Goal: Answer question/provide support: Share knowledge or assist other users

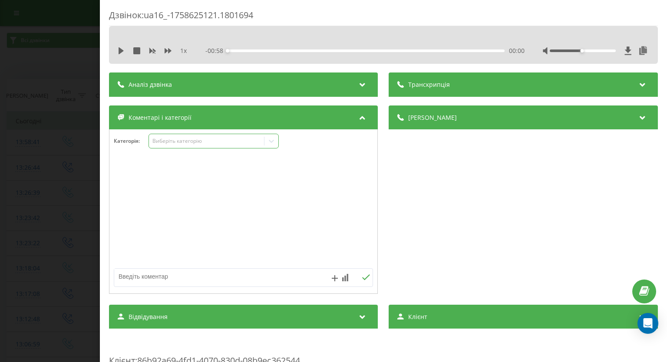
click at [270, 138] on icon at bounding box center [271, 141] width 9 height 9
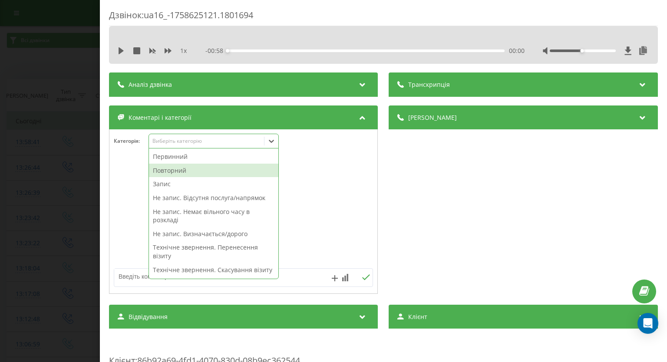
click at [225, 165] on div "Повторний" at bounding box center [213, 171] width 129 height 14
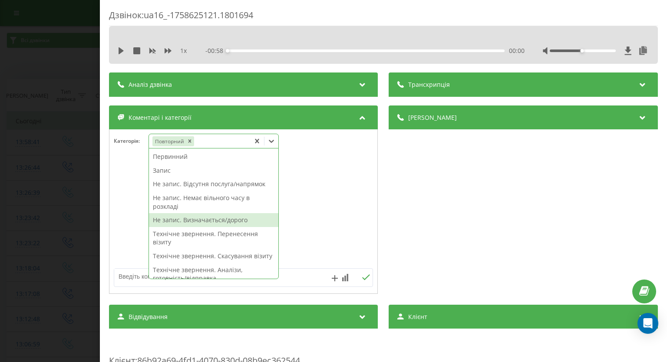
click at [174, 217] on div "Не запис. Визначається/дорого" at bounding box center [213, 220] width 129 height 14
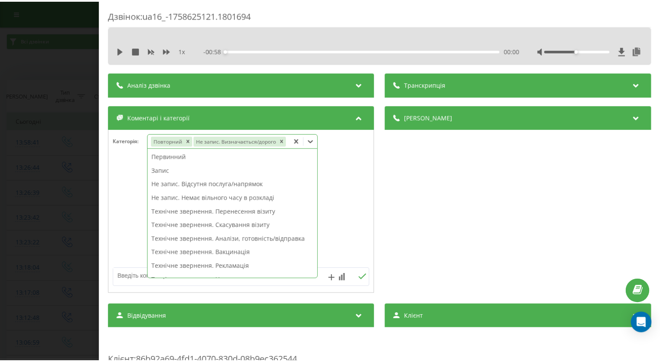
scroll to position [130, 0]
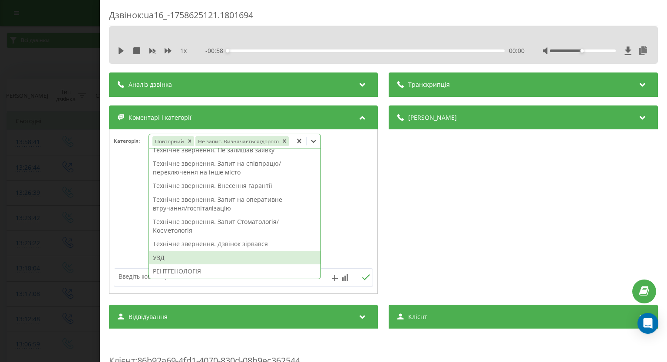
click at [164, 256] on div "УЗД" at bounding box center [234, 258] width 171 height 14
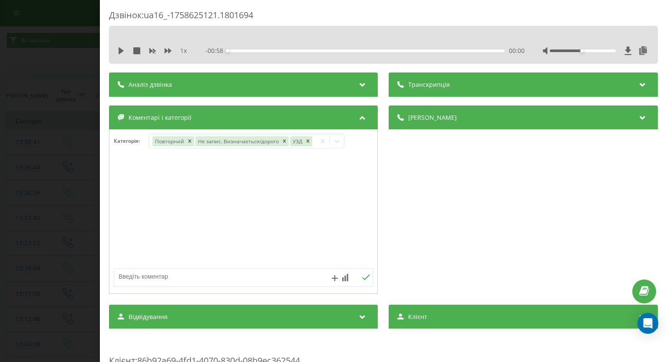
click at [30, 203] on div "Дзвінок : ua16_-1758625121.1801694 1 x - 00:58 00:00 00:00 Транскрипція Для AI-…" at bounding box center [333, 181] width 667 height 362
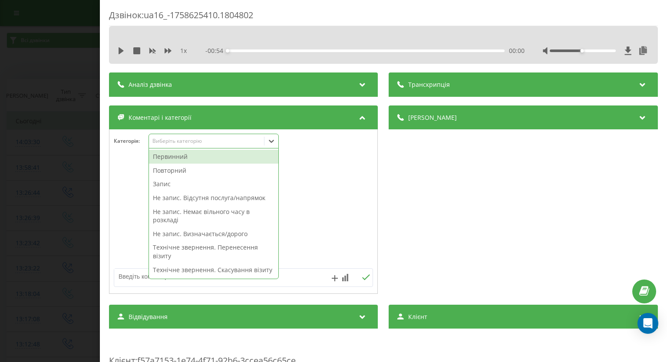
click at [188, 162] on div "Первинний" at bounding box center [213, 157] width 129 height 14
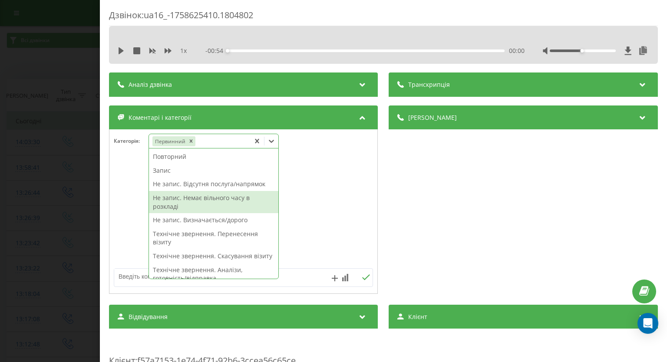
click at [202, 198] on div "Не запис. Немає вільного часу в розкладі" at bounding box center [213, 202] width 129 height 22
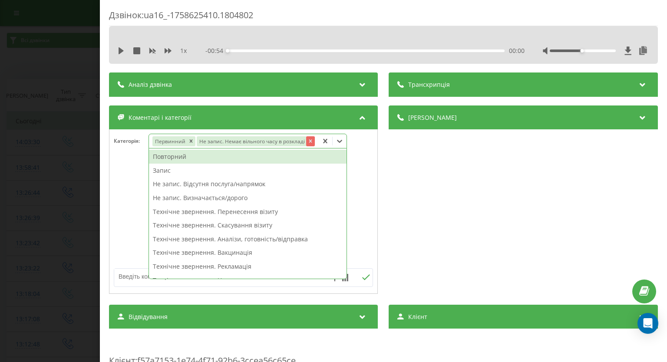
click at [309, 141] on icon "Remove Не запис. Немає вільного часу в розкладі" at bounding box center [310, 141] width 3 height 3
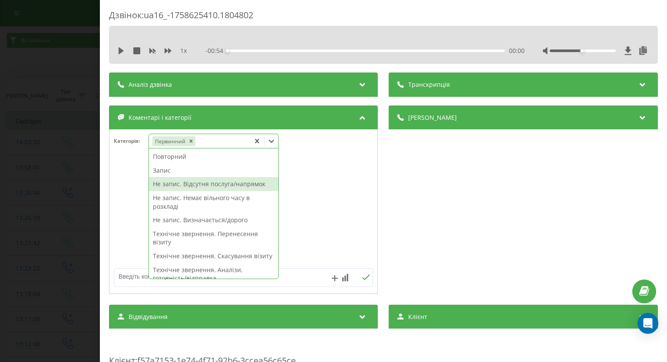
click at [241, 182] on div "Не запис. Відсутня послуга/напрямок" at bounding box center [213, 184] width 129 height 14
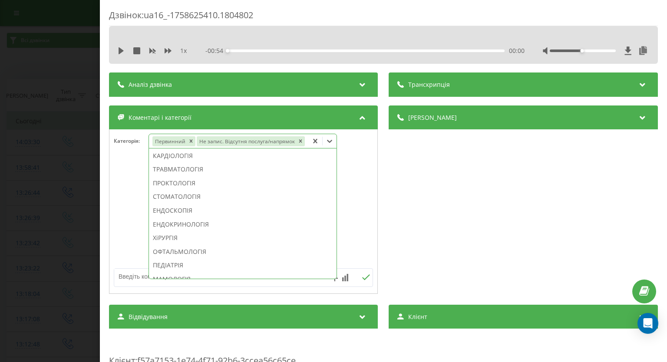
scroll to position [534, 0]
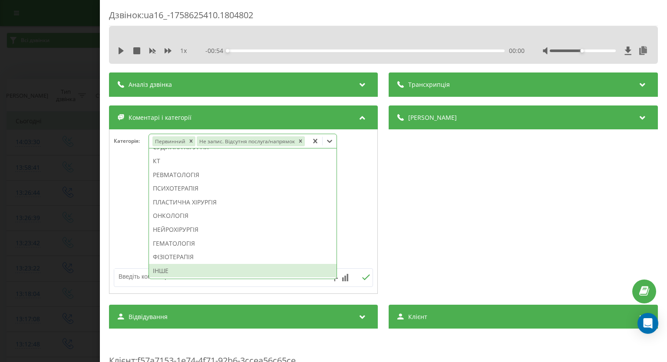
click at [158, 273] on div "ІНШЕ" at bounding box center [242, 271] width 187 height 14
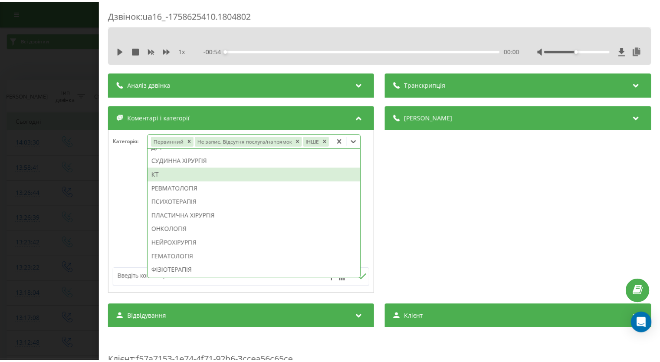
scroll to position [520, 0]
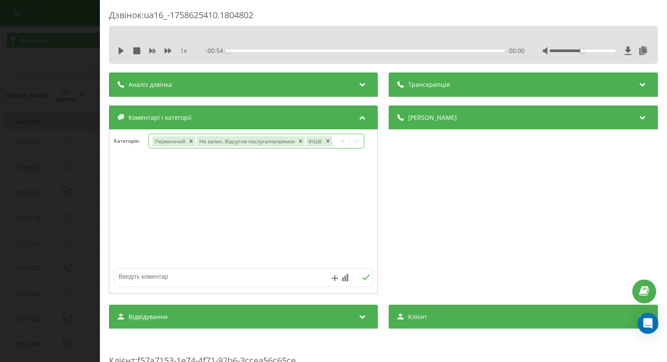
click at [123, 186] on div at bounding box center [243, 212] width 268 height 104
click at [172, 275] on textarea at bounding box center [217, 277] width 207 height 16
type textarea "дит.імунолог та травматолог"
click at [362, 280] on icon at bounding box center [366, 277] width 8 height 6
click at [56, 172] on div "Дзвінок : ua16_-1758625410.1804802 1 x - 00:54 00:00 00:00 Транскрипція Для AI-…" at bounding box center [333, 181] width 667 height 362
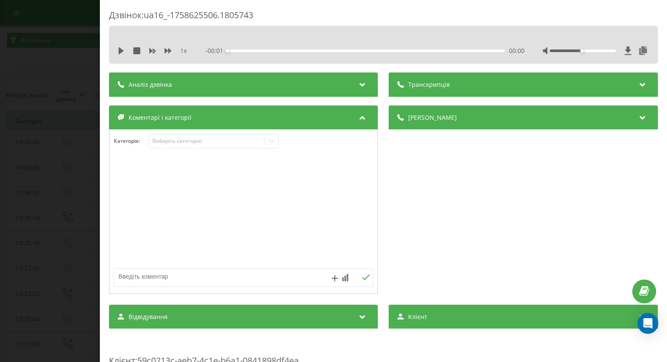
click at [275, 142] on icon at bounding box center [271, 141] width 9 height 9
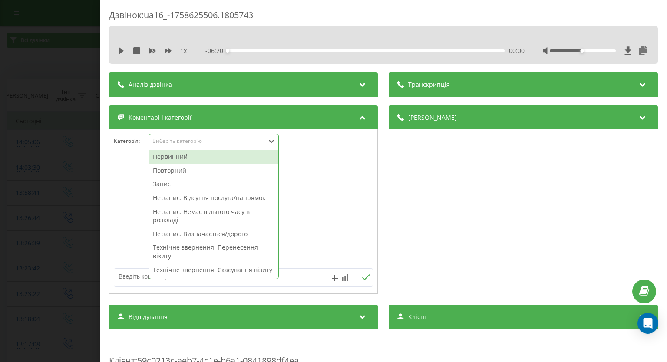
click at [214, 161] on div "Первинний" at bounding box center [213, 157] width 129 height 14
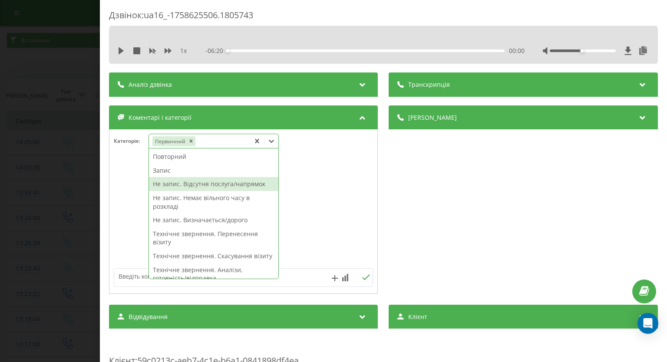
click at [202, 185] on div "Не запис. Відсутня послуга/напрямок" at bounding box center [213, 184] width 129 height 14
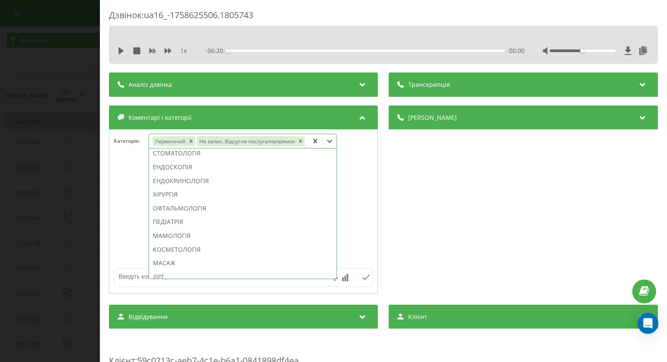
scroll to position [534, 0]
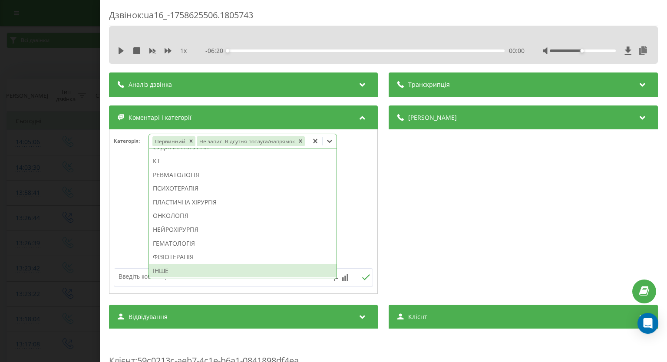
click at [186, 270] on div "ІНШЕ" at bounding box center [242, 271] width 187 height 14
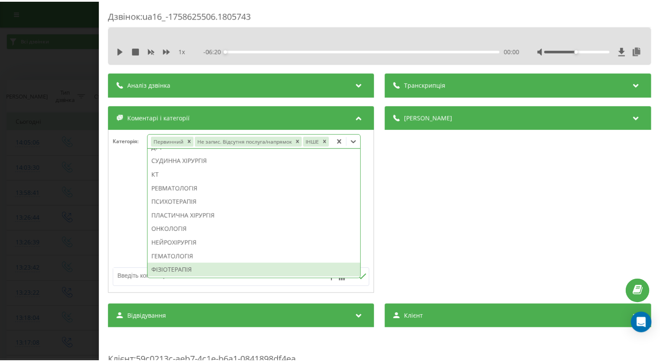
scroll to position [520, 0]
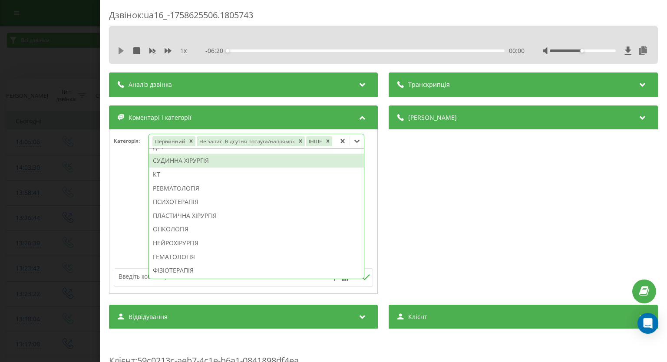
click at [118, 49] on icon at bounding box center [120, 50] width 5 height 7
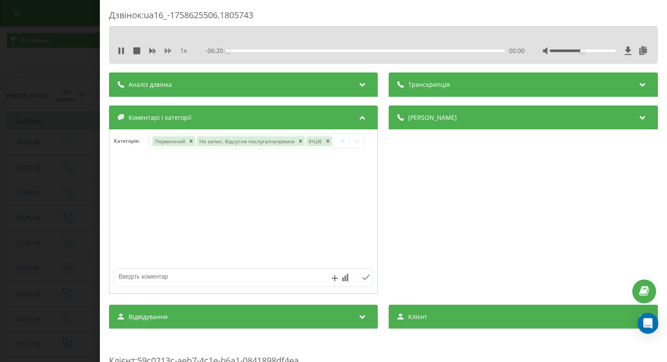
click at [169, 47] on icon at bounding box center [167, 50] width 7 height 7
click at [151, 48] on icon at bounding box center [152, 50] width 7 height 7
click at [238, 49] on div "- 03:56 02:23 02:23" at bounding box center [365, 50] width 319 height 9
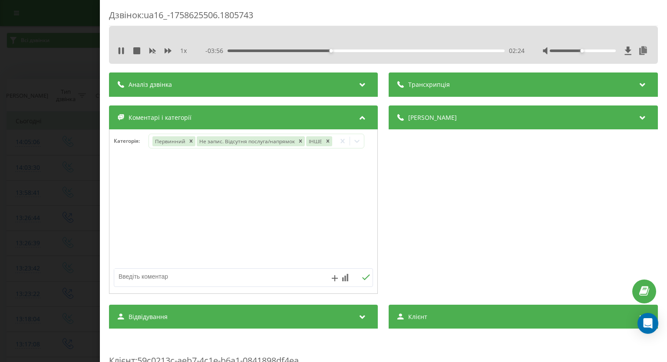
click at [238, 53] on div "- 03:56 02:24 02:24" at bounding box center [365, 50] width 319 height 9
click at [122, 53] on icon at bounding box center [123, 50] width 2 height 7
click at [164, 276] on textarea at bounding box center [217, 277] width 207 height 16
type textarea "електронейроміостимуляція"
click at [362, 276] on icon at bounding box center [366, 277] width 8 height 6
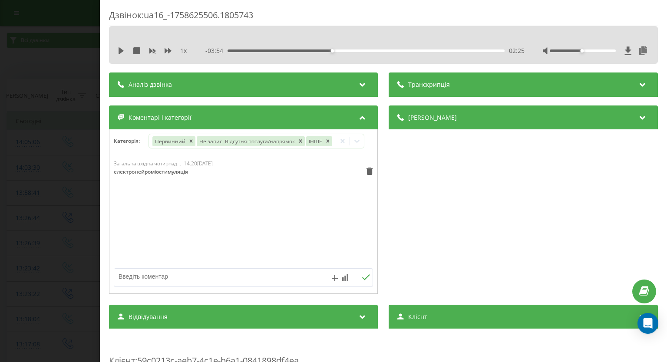
click at [1, 158] on div "Дзвінок : ua16_-1758625506.1805743 1 x - 03:54 02:25 02:25 Транскрипція Для AI-…" at bounding box center [333, 181] width 667 height 362
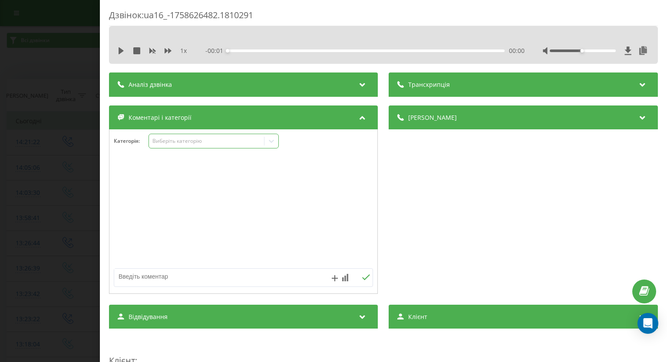
click at [273, 143] on icon at bounding box center [271, 141] width 9 height 9
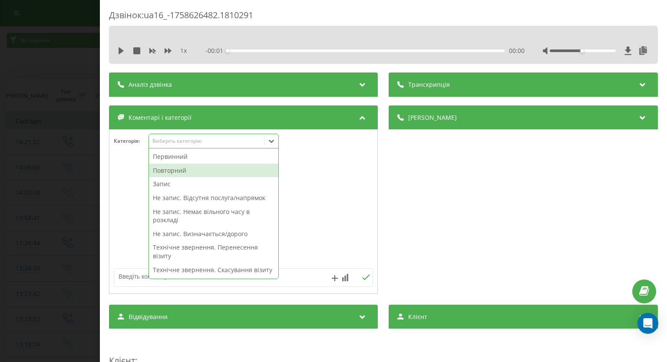
click at [209, 167] on div "Повторний" at bounding box center [213, 171] width 129 height 14
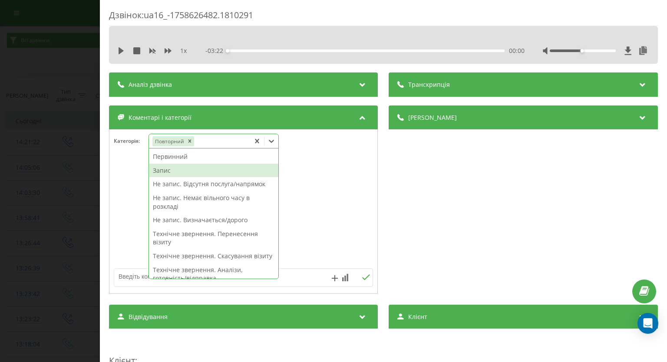
click at [181, 171] on div "Запис" at bounding box center [213, 171] width 129 height 14
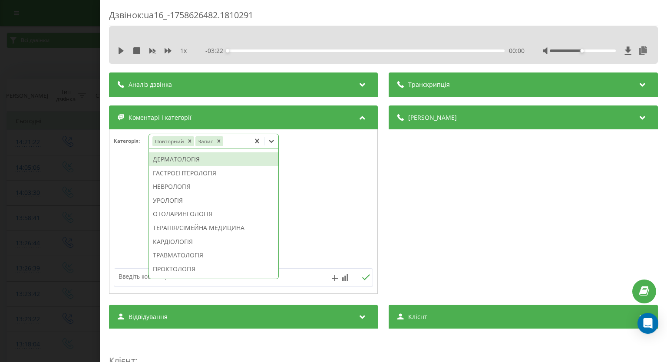
scroll to position [391, 0]
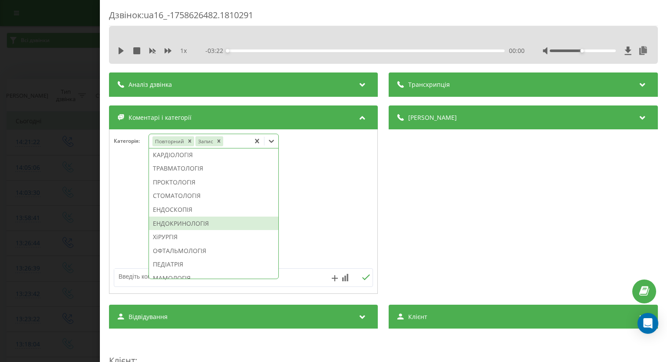
click at [275, 279] on div "Первинний Не запис. Відсутня послуга/напрямок Не запис. Немає вільного часу в р…" at bounding box center [213, 213] width 130 height 131
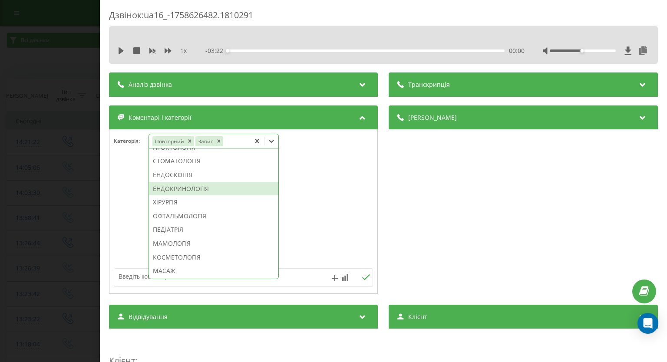
scroll to position [477, 0]
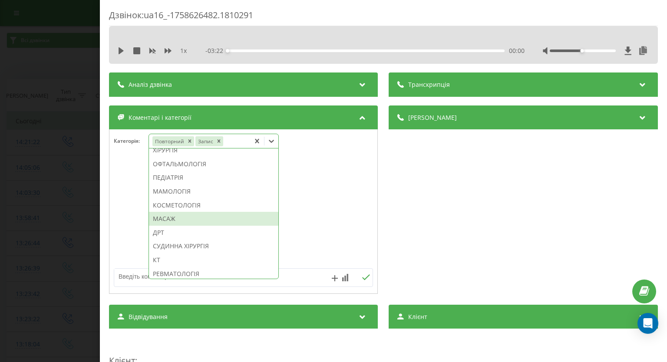
click at [207, 226] on div "МАСАЖ" at bounding box center [213, 219] width 129 height 14
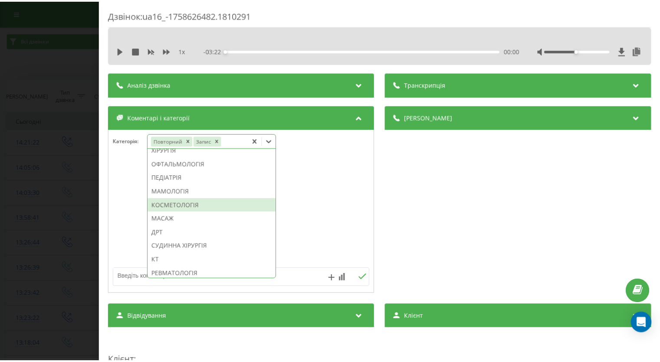
scroll to position [426, 0]
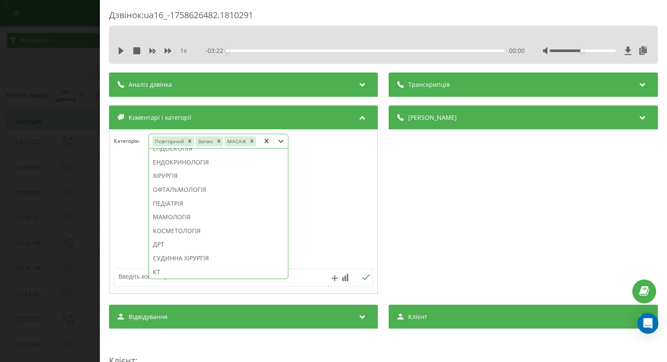
click at [31, 178] on div "Дзвінок : ua16_-1758626482.1810291 1 x - 03:22 00:00 00:00 Транскрипція Для AI-…" at bounding box center [333, 181] width 667 height 362
click at [31, 175] on div "Дзвінок : ua16_-1758626482.1810291 1 x - 03:22 00:00 00:00 Транскрипція Для AI-…" at bounding box center [333, 181] width 667 height 362
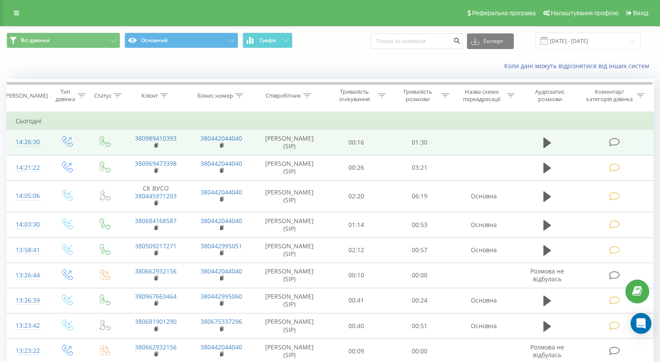
click at [615, 136] on td at bounding box center [615, 142] width 76 height 25
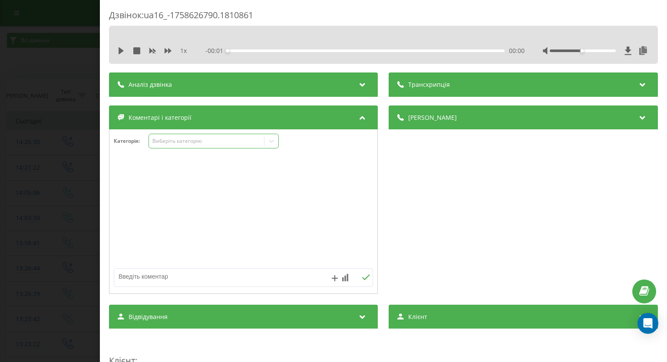
click at [276, 144] on icon at bounding box center [271, 141] width 9 height 9
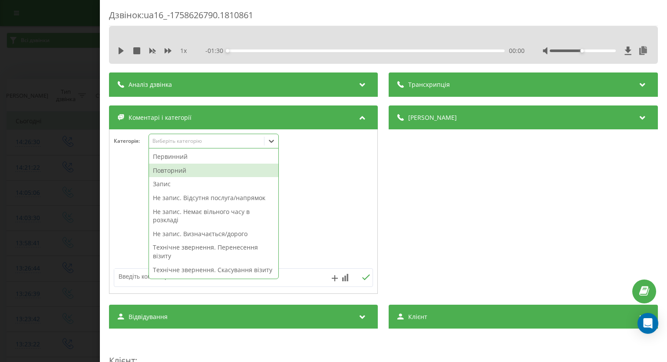
click at [226, 173] on div "Повторний" at bounding box center [213, 171] width 129 height 14
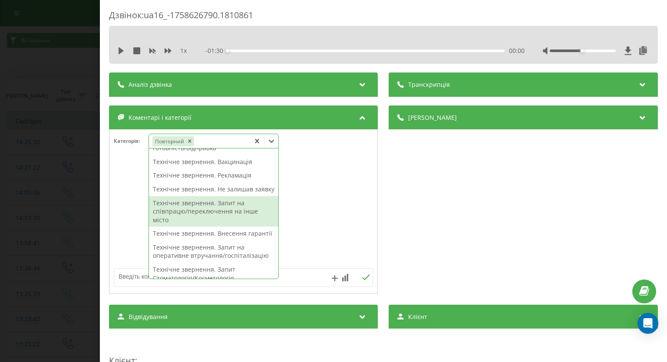
scroll to position [87, 0]
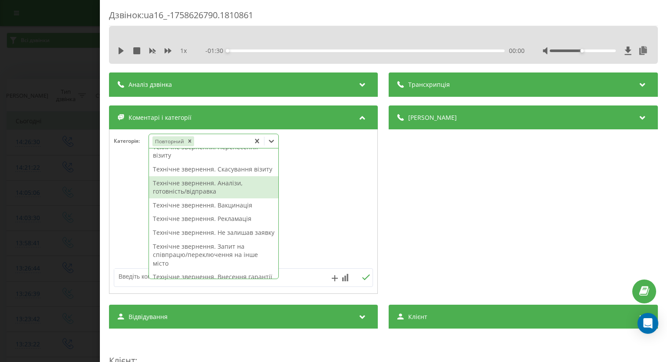
click at [226, 195] on div "Технічне звернення. Аналізи, готовність/відправка" at bounding box center [213, 187] width 129 height 22
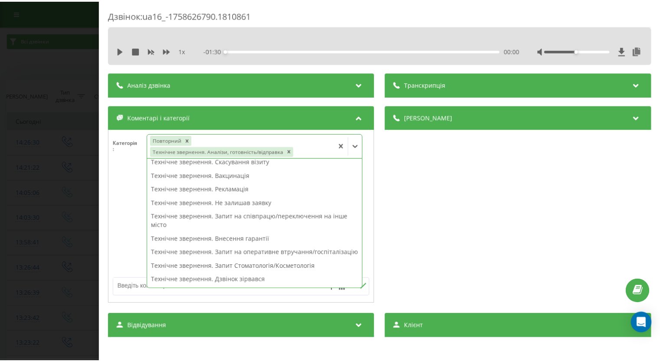
scroll to position [78, 0]
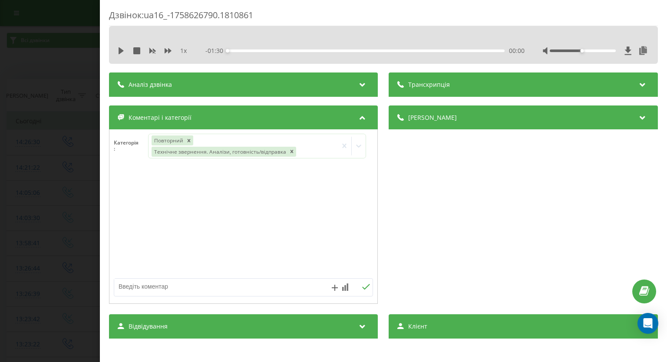
click at [55, 172] on div "Дзвінок : ua16_-1758626790.1810861 1 x - 01:30 00:00 00:00 Транскрипція Для AI-…" at bounding box center [333, 181] width 667 height 362
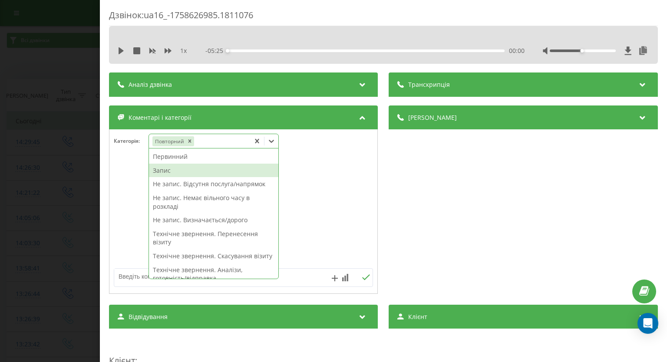
click at [186, 170] on div "Запис" at bounding box center [213, 171] width 129 height 14
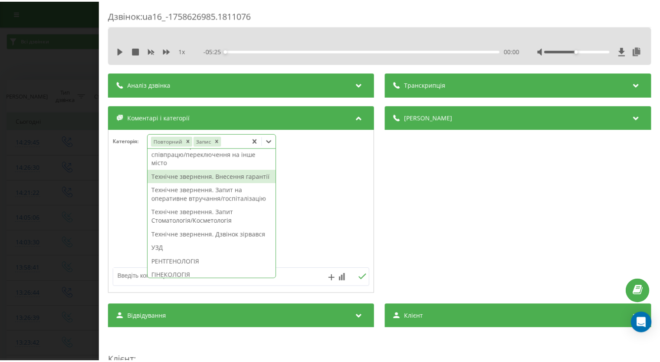
scroll to position [260, 0]
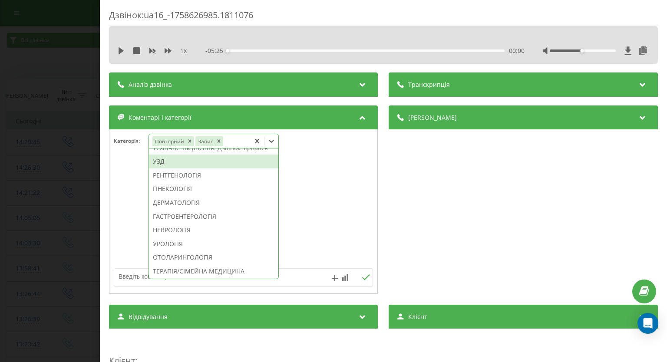
click at [163, 168] on div "УЗД" at bounding box center [213, 162] width 129 height 14
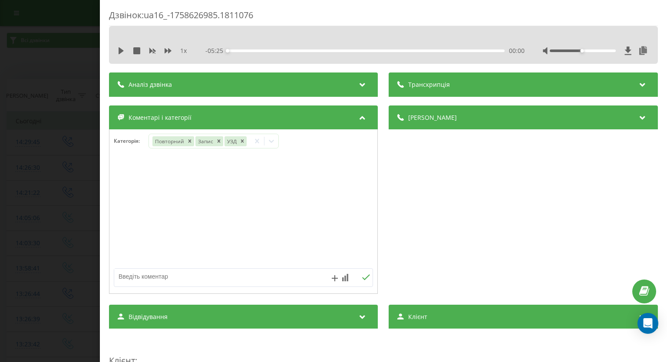
click at [33, 164] on div "Дзвінок : ua16_-1758626985.1811076 1 x - 05:25 00:00 00:00 Транскрипція Для AI-…" at bounding box center [333, 181] width 667 height 362
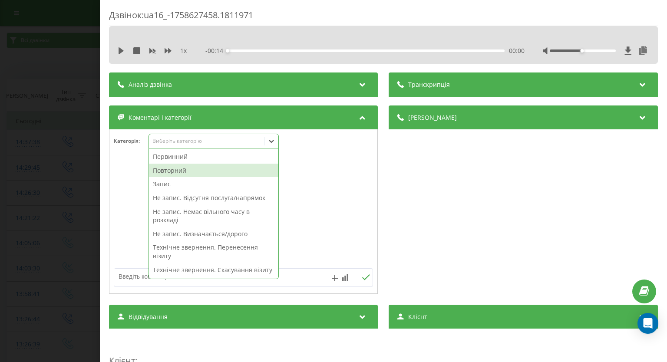
click at [241, 167] on div "Повторний" at bounding box center [213, 171] width 129 height 14
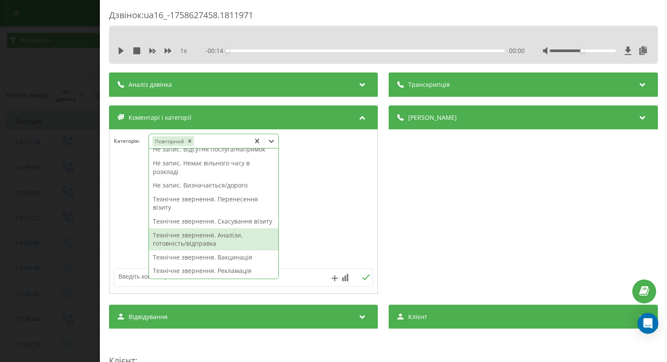
scroll to position [69, 0]
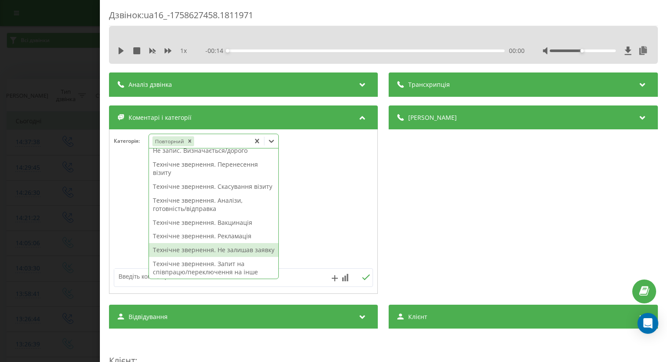
click at [236, 257] on div "Технічне звернення. Не залишав заявку" at bounding box center [213, 250] width 129 height 14
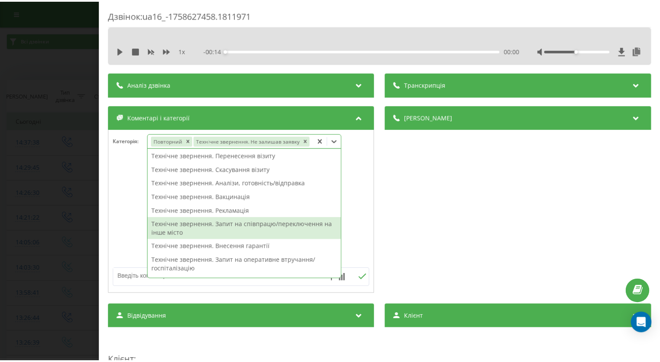
scroll to position [61, 0]
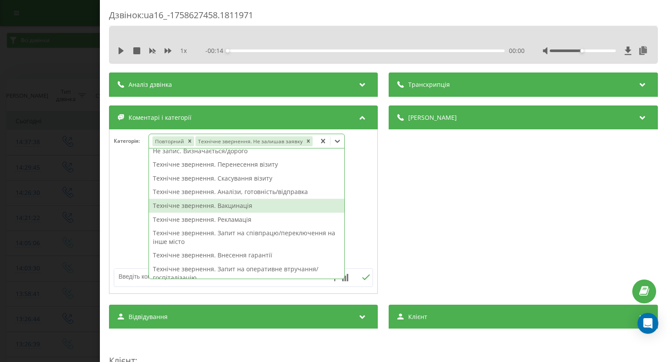
click at [359, 202] on div at bounding box center [243, 212] width 268 height 104
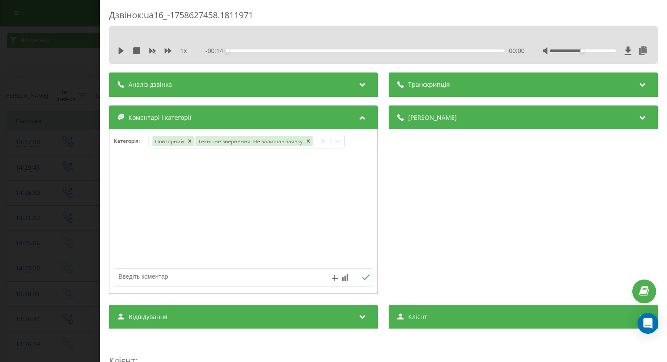
click at [263, 274] on textarea at bounding box center [217, 277] width 207 height 16
paste textarea "вже телефонували"
type textarea "вже телефонували (ліди)"
click at [362, 278] on icon at bounding box center [366, 277] width 8 height 6
click at [42, 189] on div "Дзвінок : ua16_-1758627458.1811971 1 x - 00:14 00:00 00:00 Транскрипція Для AI-…" at bounding box center [333, 181] width 667 height 362
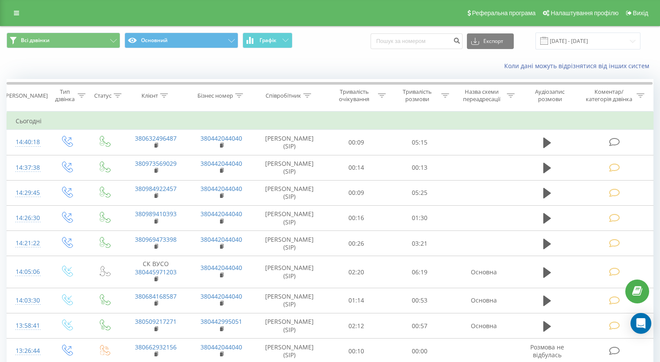
click at [614, 143] on icon at bounding box center [614, 142] width 11 height 9
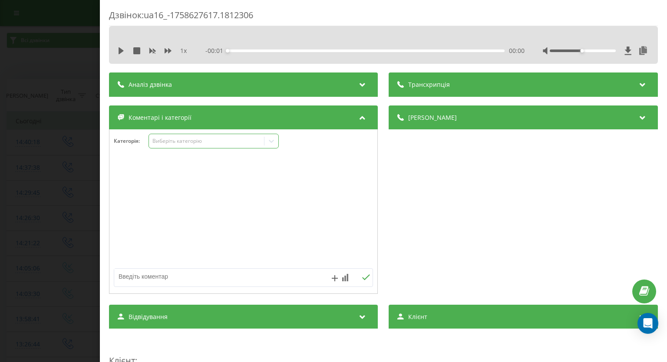
click at [273, 141] on icon at bounding box center [271, 141] width 5 height 3
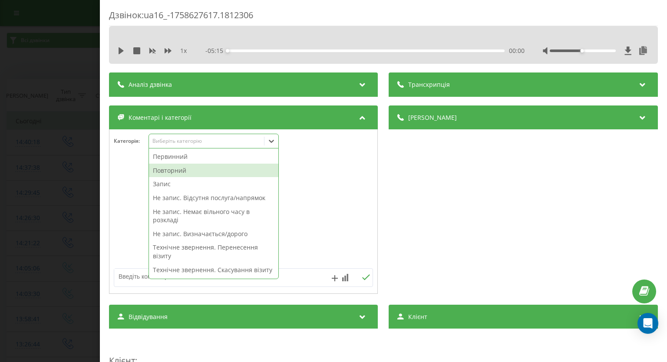
click at [231, 164] on div "Повторний" at bounding box center [213, 171] width 129 height 14
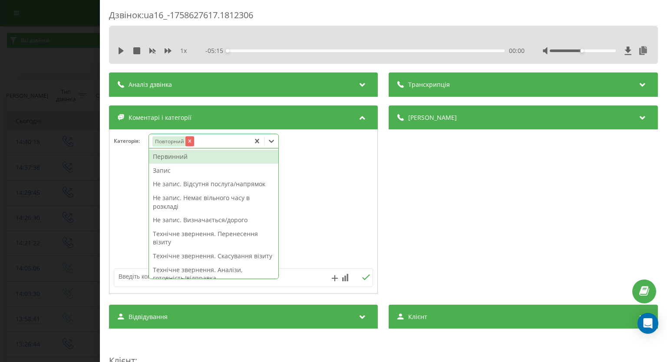
click at [189, 141] on icon "Remove Повторний" at bounding box center [189, 141] width 3 height 3
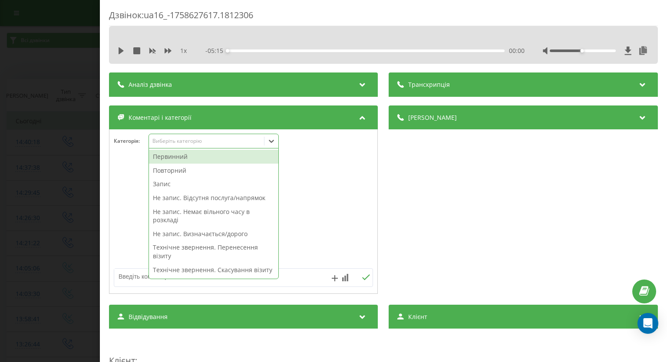
click at [178, 155] on div "Первинний" at bounding box center [213, 157] width 129 height 14
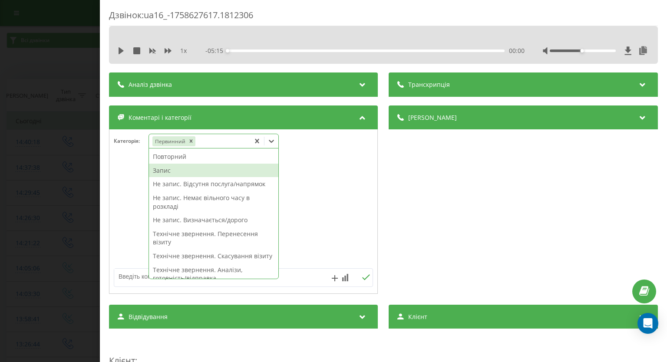
click at [170, 165] on div "Запис" at bounding box center [213, 171] width 129 height 14
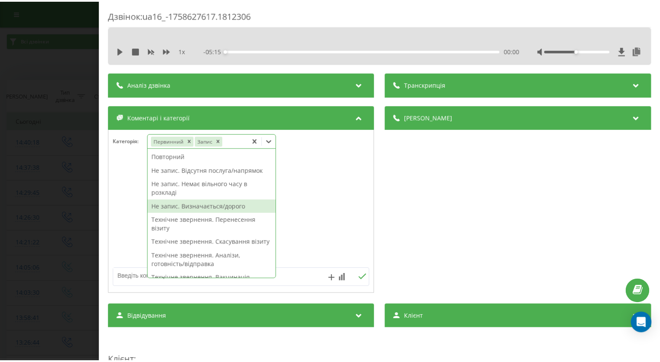
scroll to position [174, 0]
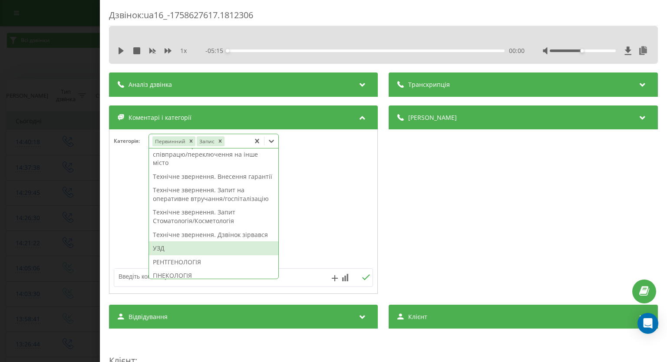
click at [179, 255] on div "УЗД" at bounding box center [213, 248] width 129 height 14
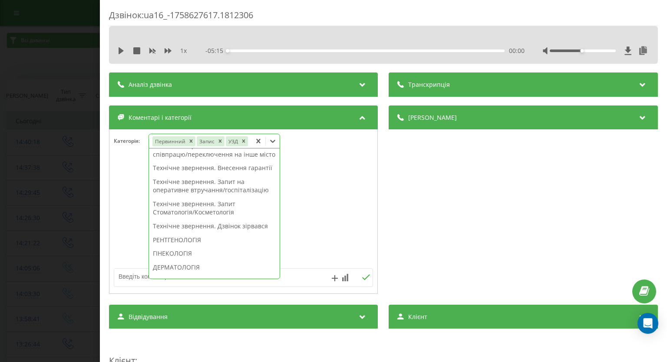
click at [66, 186] on div "Дзвінок : ua16_-1758627617.1812306 1 x - 05:15 00:00 00:00 Транскрипція Для AI-…" at bounding box center [333, 181] width 667 height 362
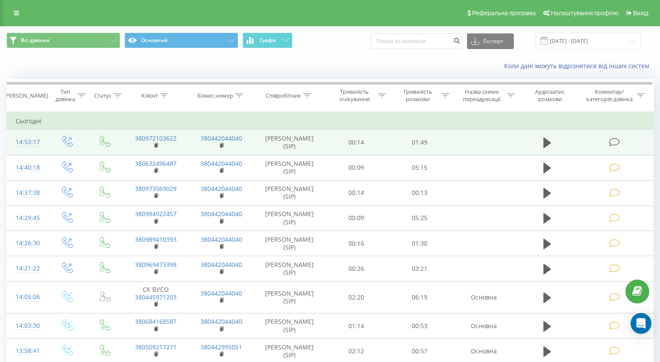
click at [609, 141] on icon at bounding box center [614, 142] width 11 height 9
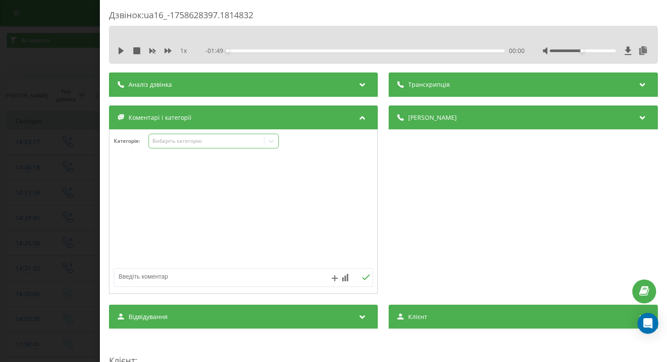
click at [272, 140] on icon at bounding box center [271, 141] width 9 height 9
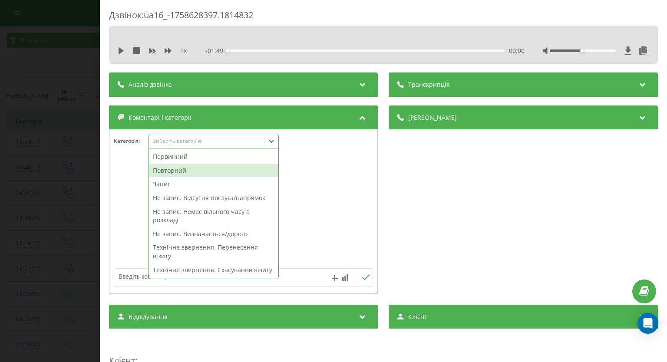
click at [193, 172] on div "Повторний" at bounding box center [213, 171] width 129 height 14
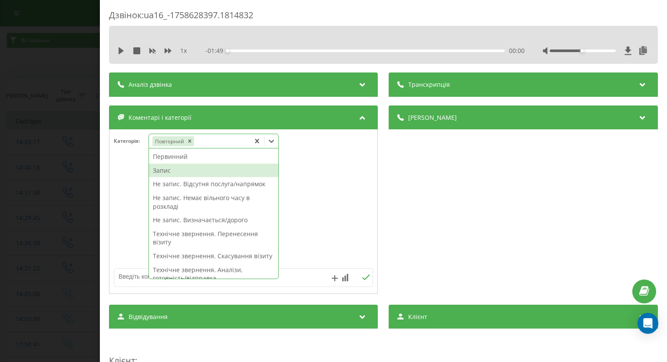
click at [171, 173] on div "Запис" at bounding box center [213, 171] width 129 height 14
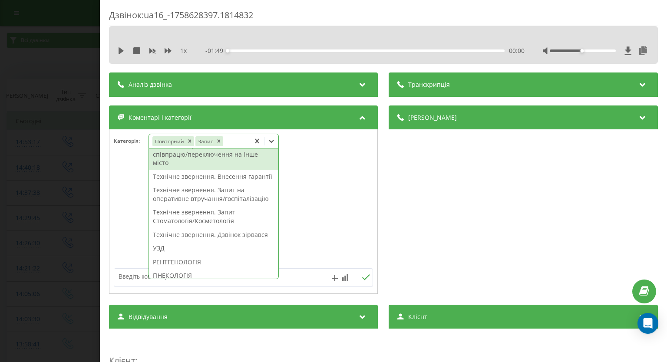
scroll to position [304, 0]
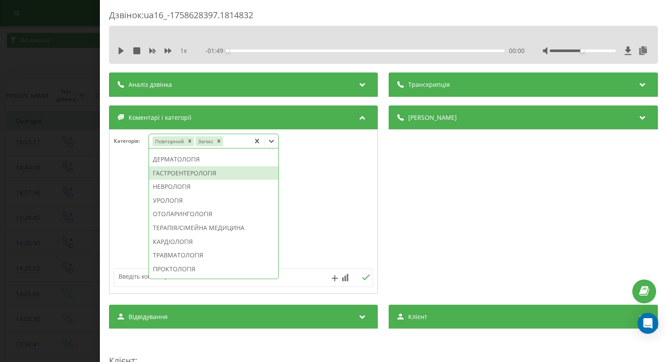
click at [170, 180] on div "ГАСТРОЕНТЕРОЛОГІЯ" at bounding box center [213, 173] width 129 height 14
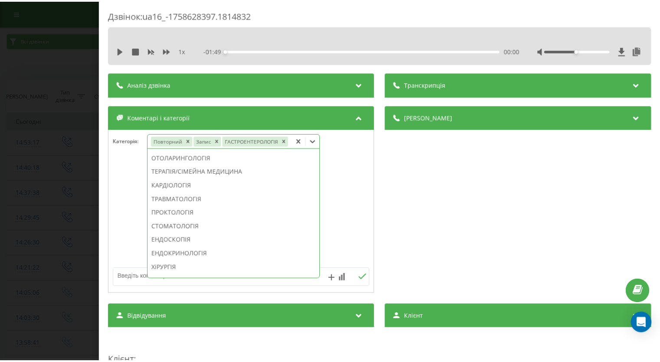
scroll to position [244, 0]
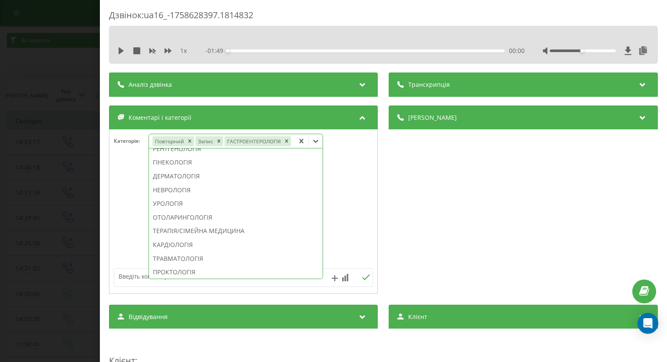
click at [42, 176] on div "Дзвінок : ua16_-1758628397.1814832 1 x - 01:49 00:00 00:00 Транскрипція Для AI-…" at bounding box center [333, 181] width 667 height 362
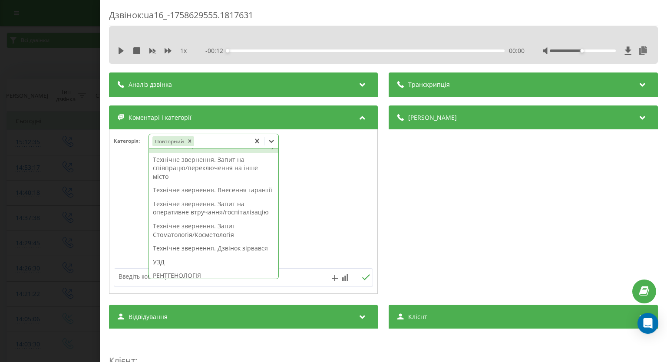
click at [215, 153] on div "Технічне звернення. Не залишав заявку" at bounding box center [213, 146] width 129 height 14
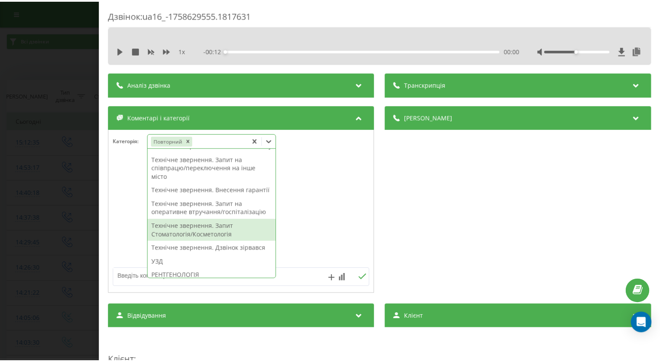
scroll to position [117, 0]
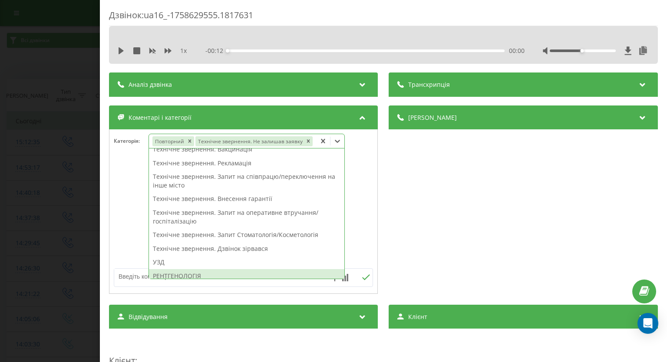
click at [130, 235] on div at bounding box center [243, 212] width 268 height 104
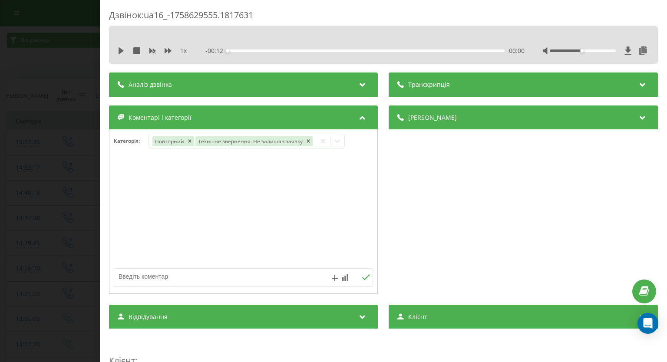
click at [142, 280] on textarea at bounding box center [217, 277] width 207 height 16
paste textarea "вже телефонували"
type textarea "вже телефонували (ліди)"
click at [362, 276] on icon at bounding box center [366, 277] width 8 height 6
click at [0, 163] on div "Дзвінок : ua16_-1758629555.1817631 1 x - 00:12 00:00 00:00 Транскрипція Для AI-…" at bounding box center [333, 181] width 667 height 362
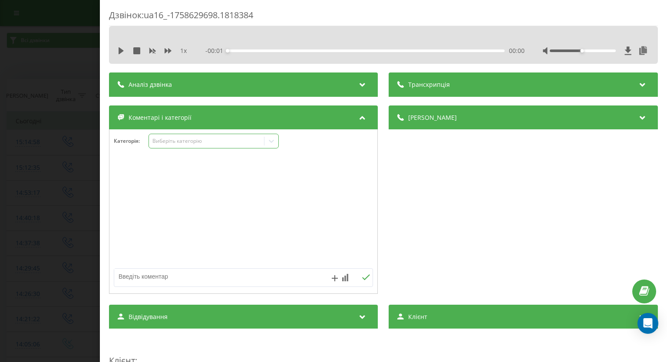
click at [274, 143] on icon at bounding box center [271, 141] width 9 height 9
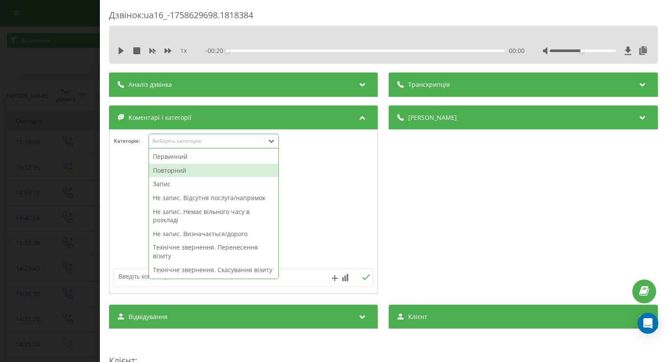
click at [204, 170] on div "Повторний" at bounding box center [213, 171] width 129 height 14
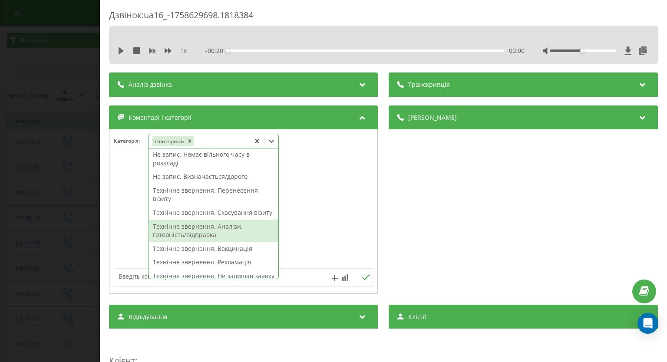
scroll to position [130, 0]
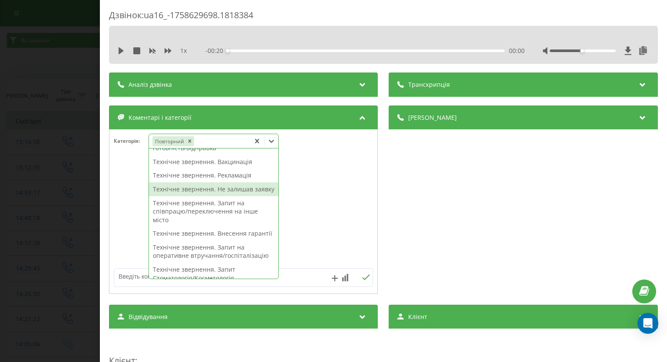
click at [214, 196] on div "Технічне звернення. Не залишав заявку" at bounding box center [213, 189] width 129 height 14
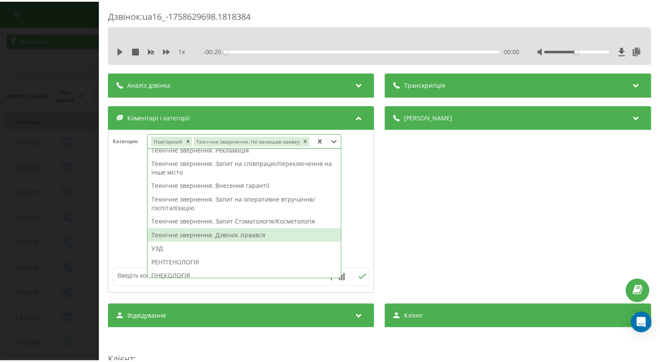
scroll to position [105, 0]
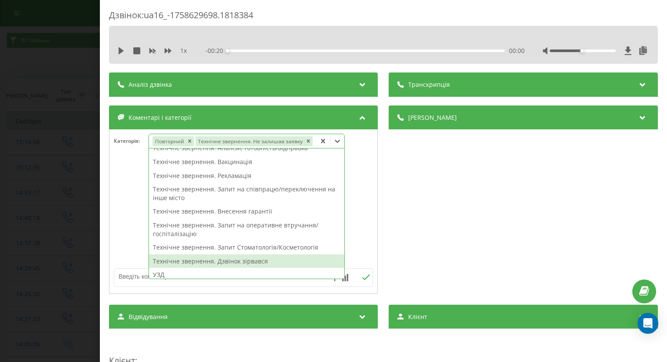
click at [354, 209] on div at bounding box center [243, 212] width 268 height 104
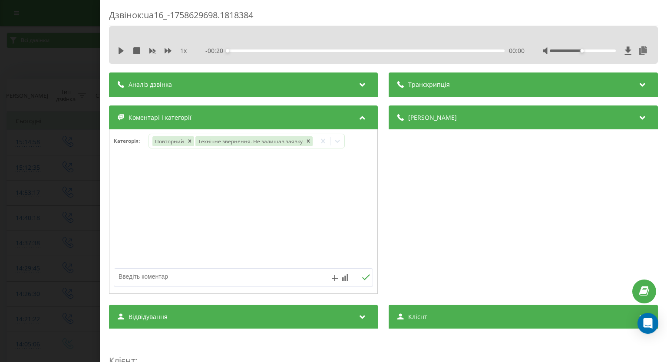
click at [233, 277] on textarea at bounding box center [217, 277] width 207 height 16
paste textarea "вже телефонували"
type textarea "вже телефонували ([PERSON_NAME])"
click at [363, 276] on icon at bounding box center [366, 277] width 8 height 6
click at [18, 162] on div "Дзвінок : ua16_-1758629698.1818384 1 x - 00:20 00:00 00:00 Транскрипція Для AI-…" at bounding box center [333, 181] width 667 height 362
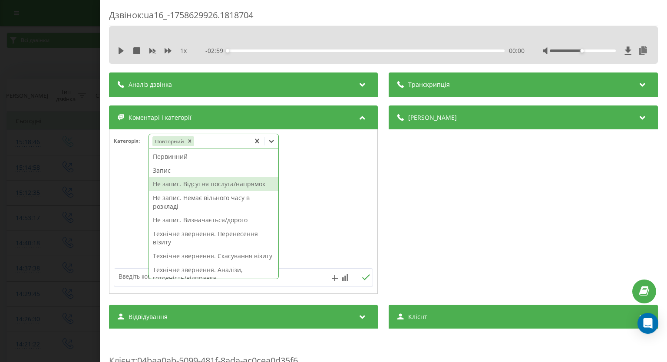
click at [168, 173] on div "Запис" at bounding box center [213, 171] width 129 height 14
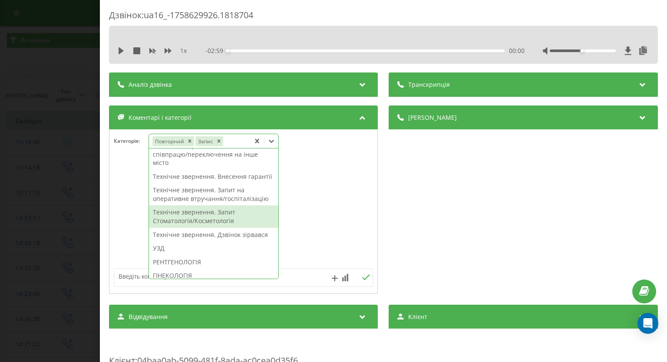
scroll to position [304, 0]
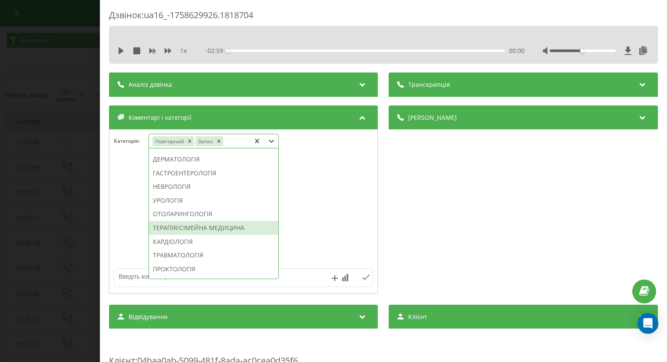
click at [235, 235] on div "ТЕРАПІЯ/СІМЕЙНА МЕДИЦИНА" at bounding box center [213, 228] width 129 height 14
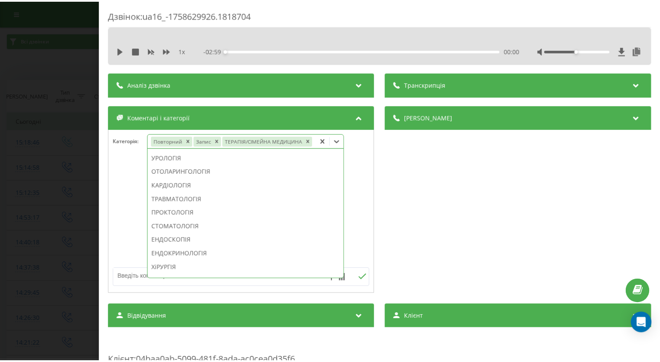
scroll to position [236, 0]
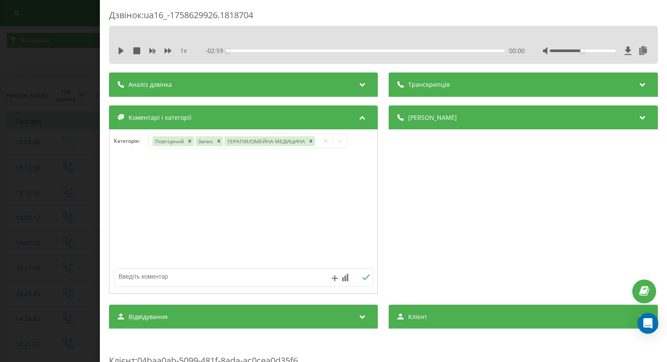
click at [41, 187] on div "Дзвінок : ua16_-1758629926.1818704 1 x - 02:59 00:00 00:00 Транскрипція Для AI-…" at bounding box center [333, 181] width 667 height 362
click at [273, 142] on icon at bounding box center [271, 141] width 9 height 9
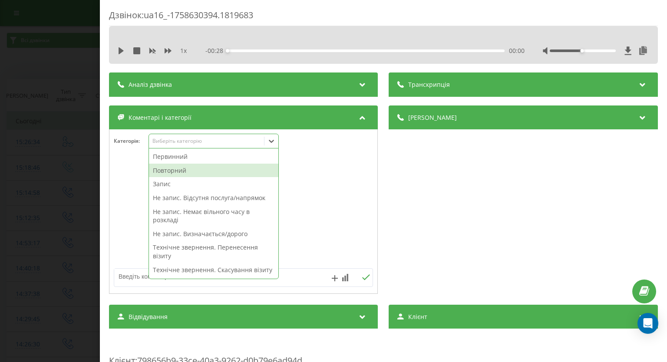
click at [217, 171] on div "Повторний" at bounding box center [213, 171] width 129 height 14
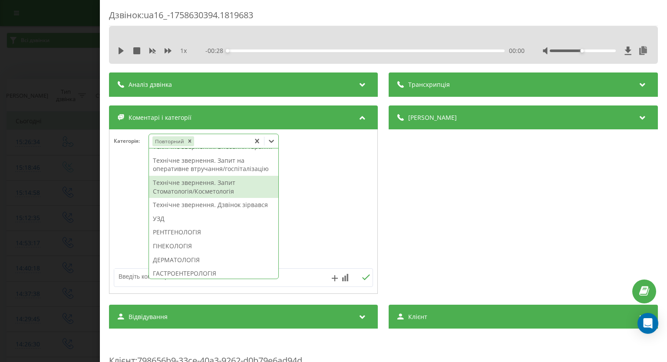
scroll to position [174, 0]
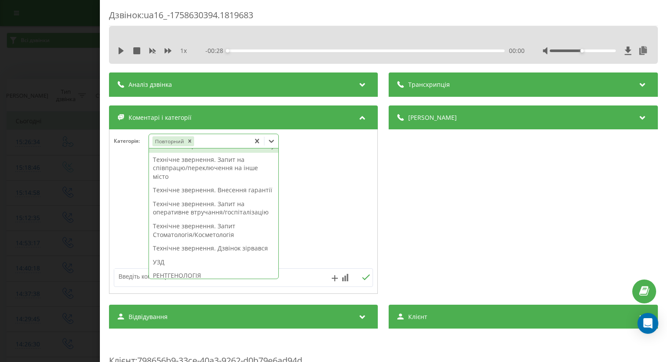
click at [201, 153] on div "Технічне звернення. Не залишав заявку" at bounding box center [213, 146] width 129 height 14
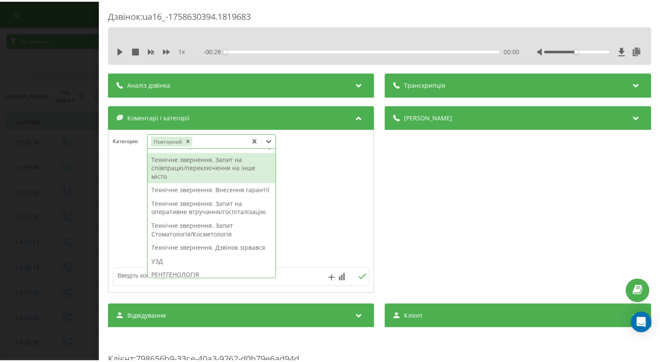
scroll to position [117, 0]
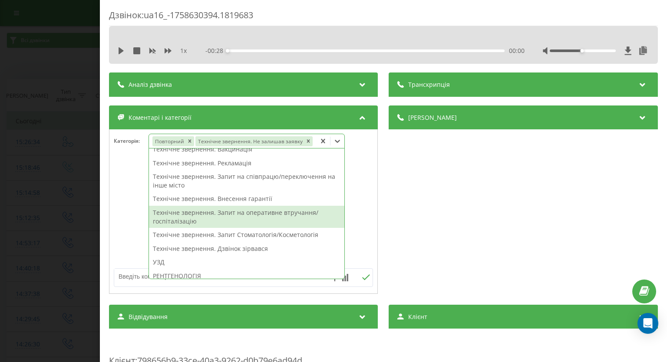
click at [125, 197] on div at bounding box center [243, 212] width 268 height 104
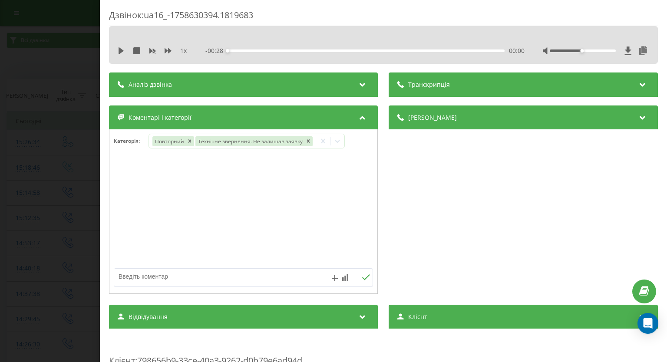
click at [163, 280] on textarea at bounding box center [217, 277] width 207 height 16
type textarea "колбек недозвон"
drag, startPoint x: 363, startPoint y: 278, endPoint x: 157, endPoint y: 120, distance: 259.4
click at [362, 278] on icon at bounding box center [366, 277] width 8 height 6
click at [43, 186] on div "Дзвінок : ua16_-1758630394.1819683 1 x - 00:28 00:00 00:00 Транскрипція Для AI-…" at bounding box center [333, 181] width 667 height 362
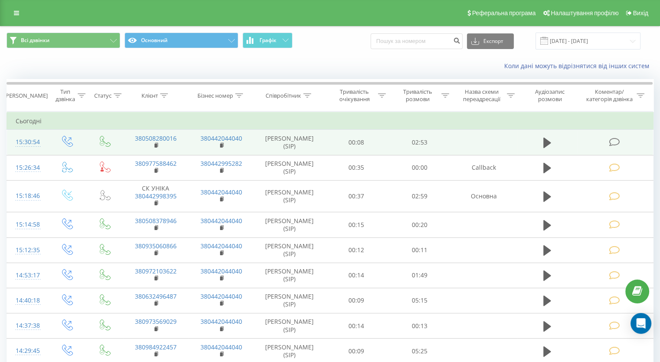
click at [615, 141] on icon at bounding box center [614, 142] width 11 height 9
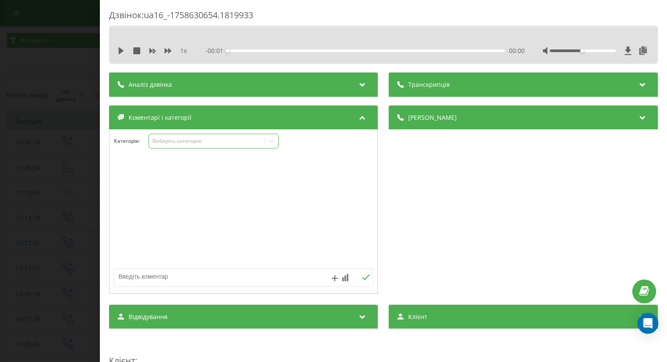
click at [268, 140] on icon at bounding box center [271, 141] width 9 height 9
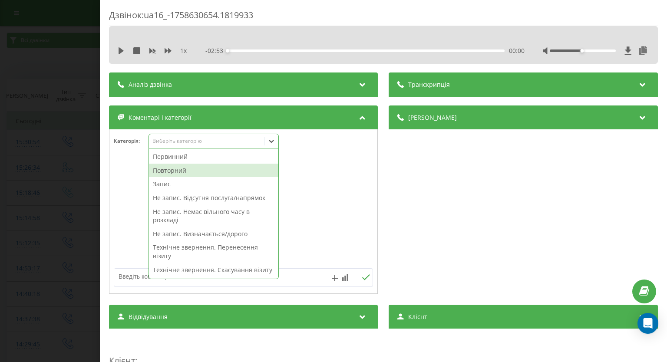
click at [246, 167] on div "Повторний" at bounding box center [213, 171] width 129 height 14
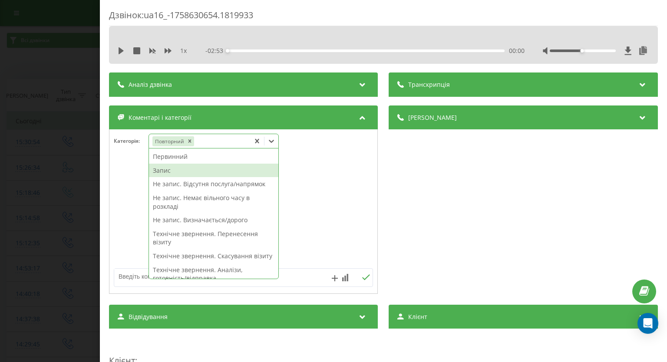
click at [195, 172] on div "Запис" at bounding box center [213, 171] width 129 height 14
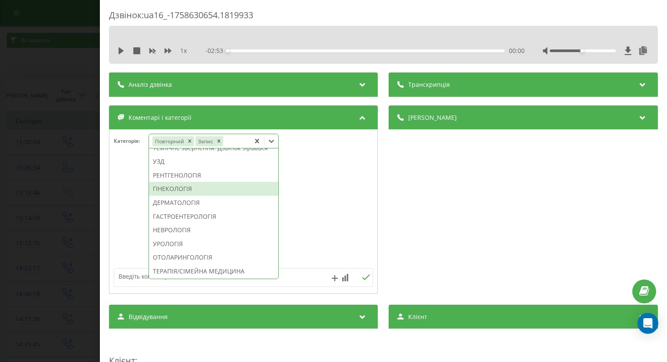
scroll to position [347, 0]
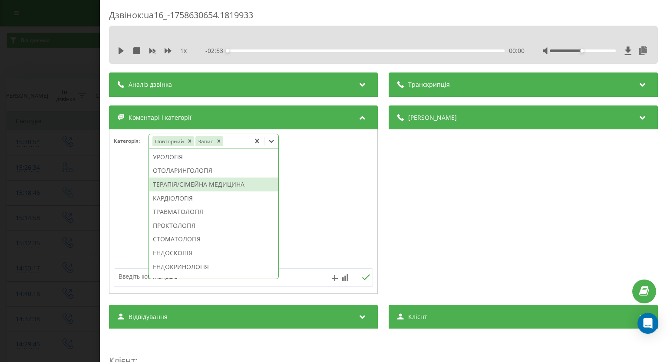
click at [231, 191] on div "ТЕРАПІЯ/СІМЕЙНА МЕДИЦИНА" at bounding box center [213, 185] width 129 height 14
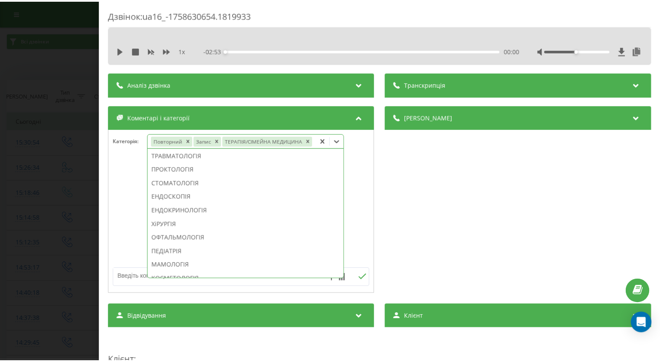
scroll to position [279, 0]
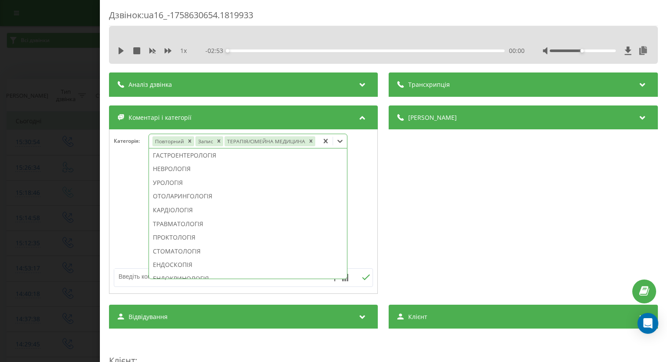
click at [0, 166] on div "Дзвінок : ua16_-1758630654.1819933 1 x - 02:53 00:00 00:00 Транскрипція Для AI-…" at bounding box center [333, 181] width 667 height 362
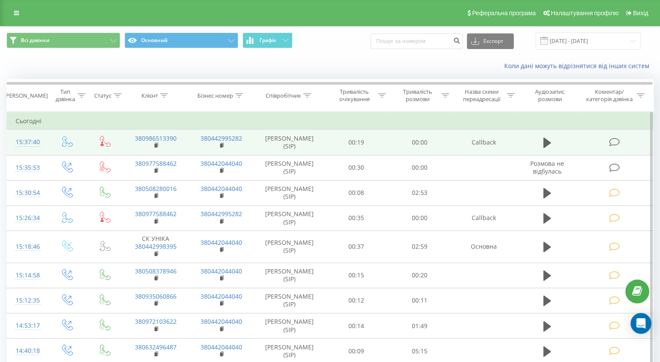
click at [613, 141] on icon at bounding box center [614, 142] width 11 height 9
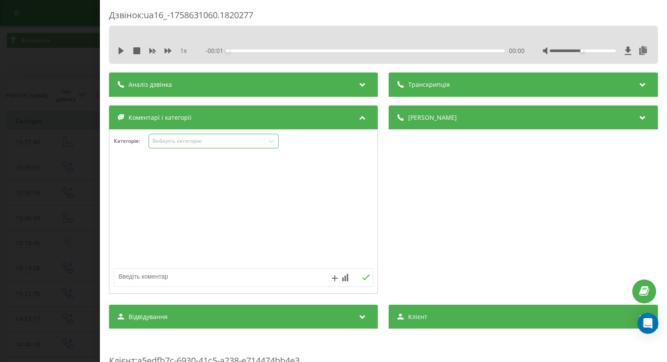
click at [272, 142] on icon at bounding box center [271, 141] width 5 height 3
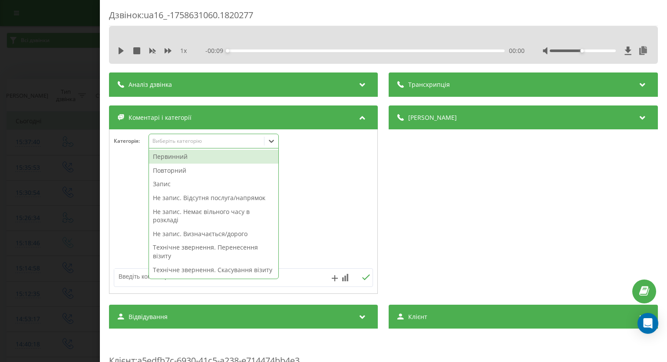
click at [206, 166] on div "Повторний" at bounding box center [213, 171] width 129 height 14
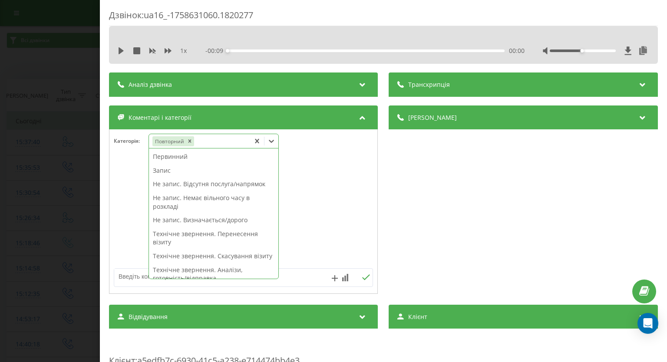
scroll to position [174, 0]
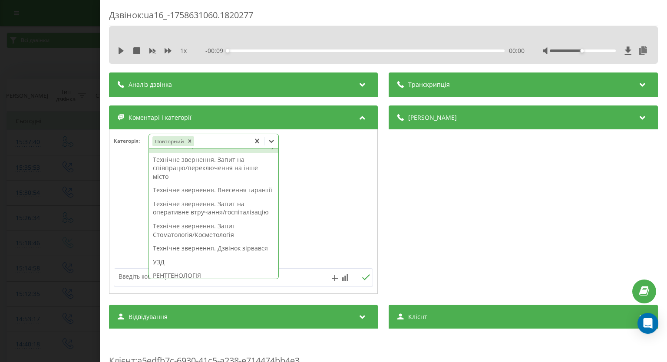
click at [210, 153] on div "Технічне звернення. Не залишав заявку" at bounding box center [213, 146] width 129 height 14
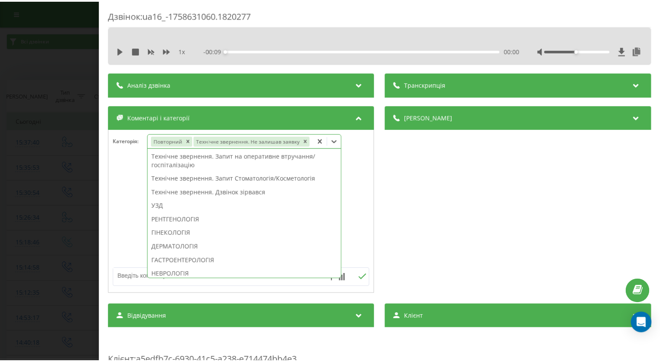
scroll to position [117, 0]
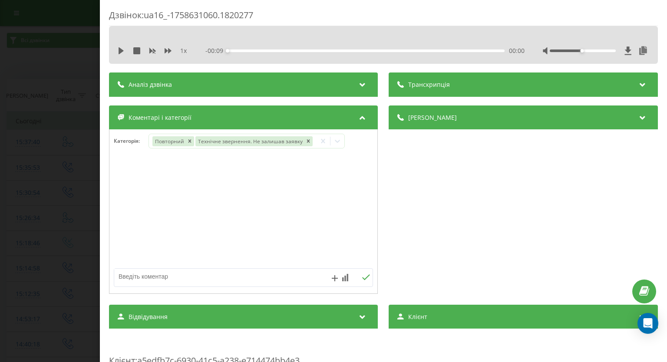
click at [118, 170] on div at bounding box center [243, 212] width 268 height 104
click at [151, 275] on textarea at bounding box center [217, 277] width 207 height 16
type textarea "колбек недозвон"
click at [362, 278] on icon at bounding box center [366, 277] width 8 height 6
click at [16, 129] on div "Дзвінок : ua16_-1758631060.1820277 1 x - 00:09 00:00 00:00 Транскрипція Для AI-…" at bounding box center [333, 181] width 667 height 362
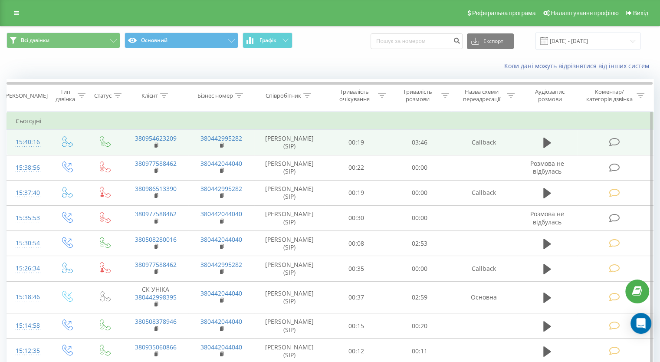
click at [614, 138] on icon at bounding box center [614, 142] width 11 height 9
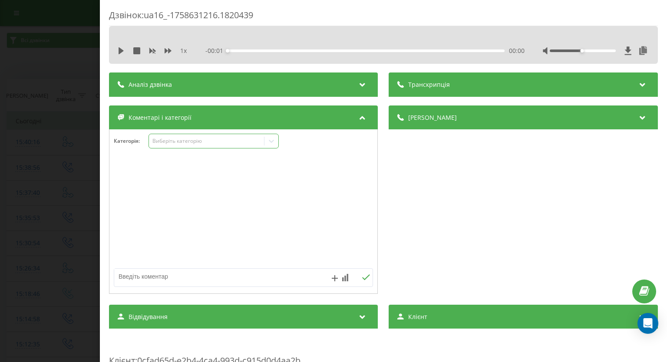
click at [272, 142] on icon at bounding box center [271, 141] width 5 height 3
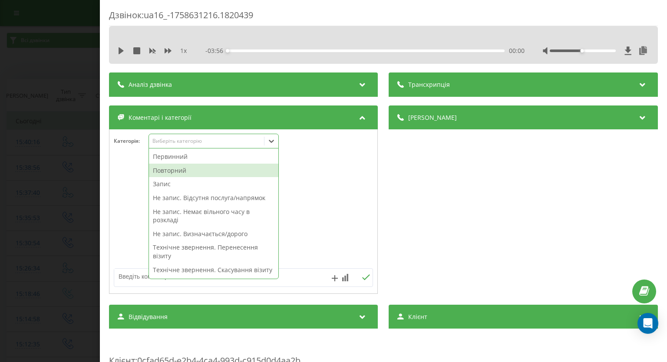
click at [201, 164] on div "Повторний" at bounding box center [213, 171] width 129 height 14
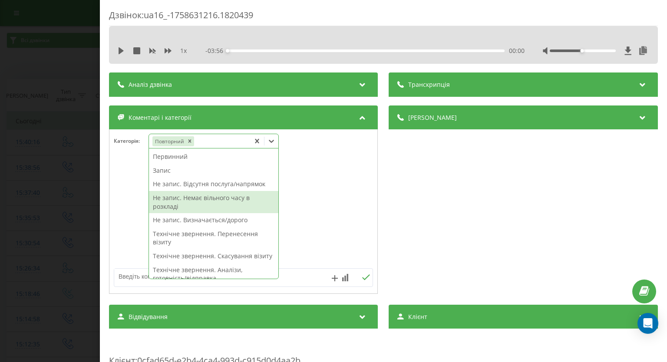
click at [204, 198] on div "Не запис. Немає вільного часу в розкладі" at bounding box center [213, 202] width 129 height 22
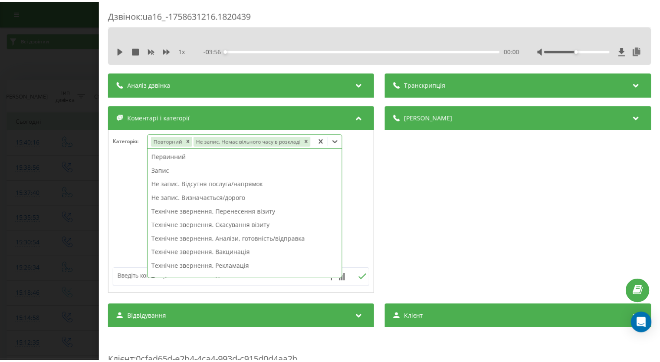
scroll to position [174, 0]
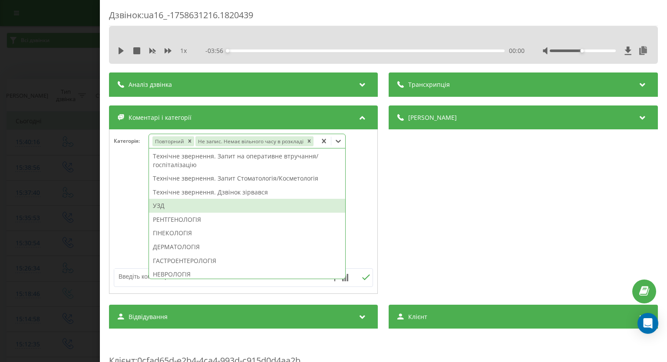
click at [239, 208] on div "УЗД" at bounding box center [247, 206] width 196 height 14
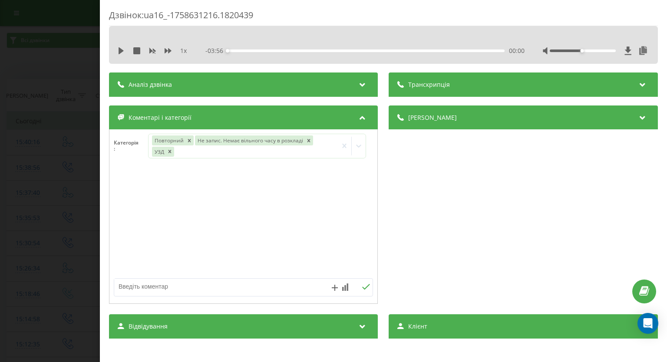
click at [5, 179] on div "Дзвінок : ua16_-1758631216.1820439 1 x - 03:56 00:00 00:00 Транскрипція Для AI-…" at bounding box center [333, 181] width 667 height 362
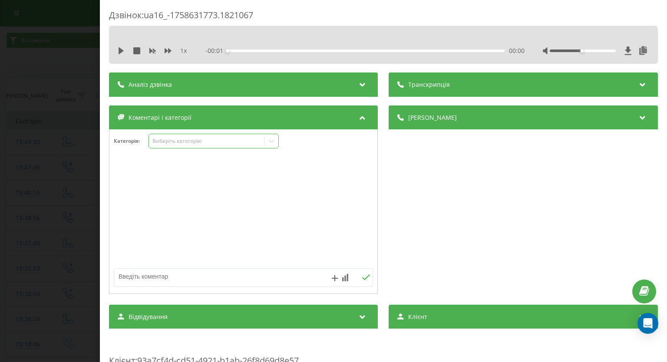
click at [270, 143] on icon at bounding box center [271, 141] width 9 height 9
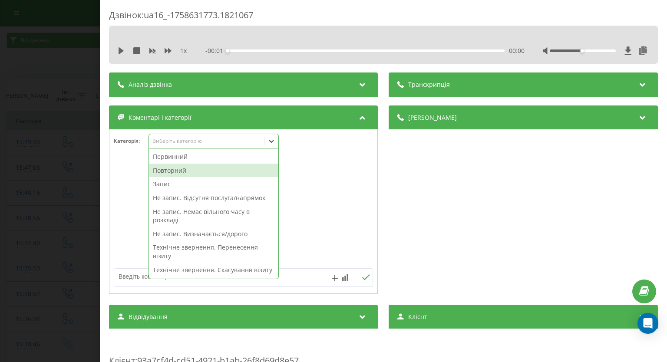
click at [215, 167] on div "Повторний" at bounding box center [213, 171] width 129 height 14
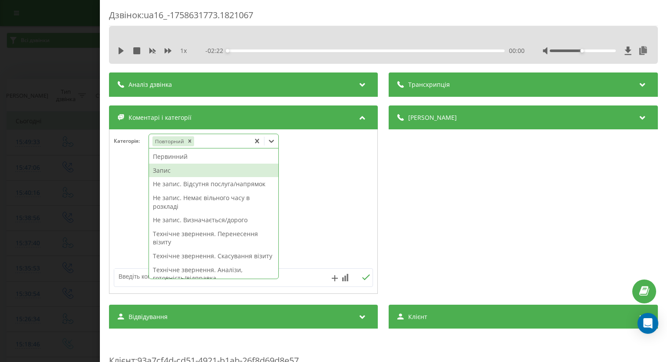
click at [171, 172] on div "Запис" at bounding box center [213, 171] width 129 height 14
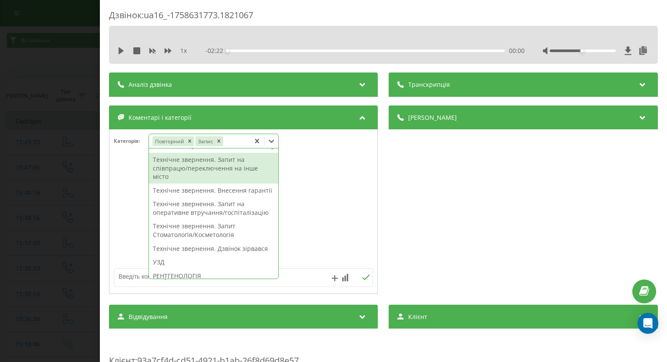
scroll to position [247, 0]
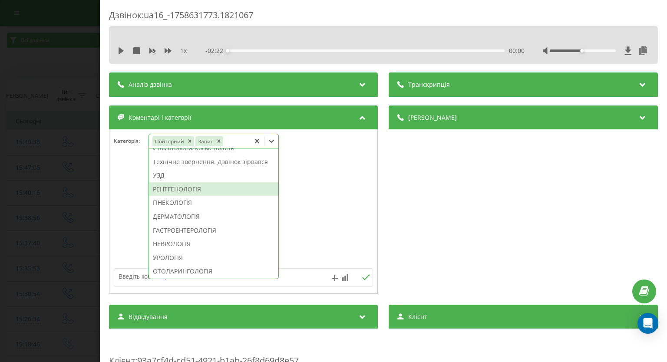
click at [194, 196] on div "РЕНТГЕНОЛОГІЯ" at bounding box center [213, 189] width 129 height 14
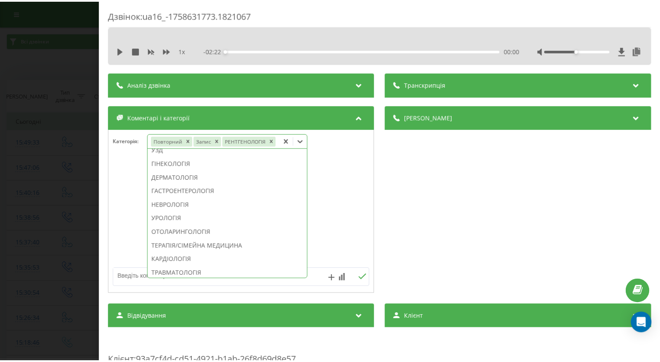
scroll to position [196, 0]
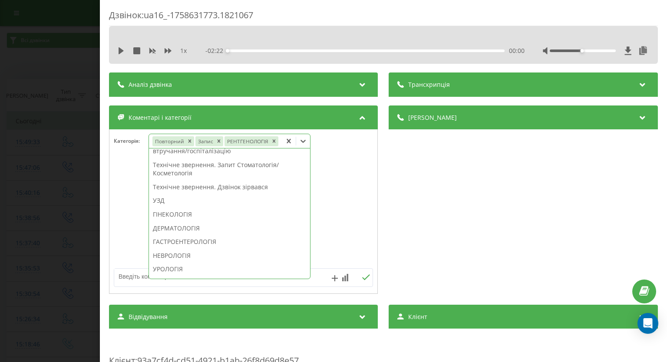
click at [39, 201] on div "Дзвінок : ua16_-1758631773.1821067 1 x - 02:22 00:00 00:00 Транскрипція Для AI-…" at bounding box center [333, 181] width 667 height 362
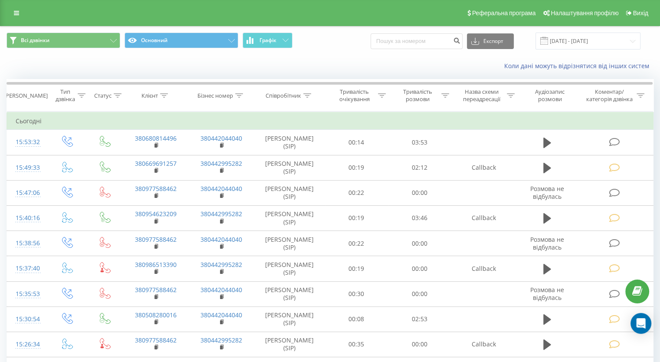
click at [614, 141] on icon at bounding box center [614, 142] width 11 height 9
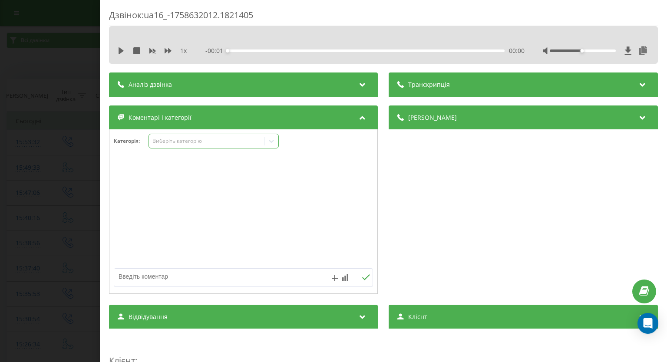
click at [267, 146] on div at bounding box center [271, 141] width 14 height 14
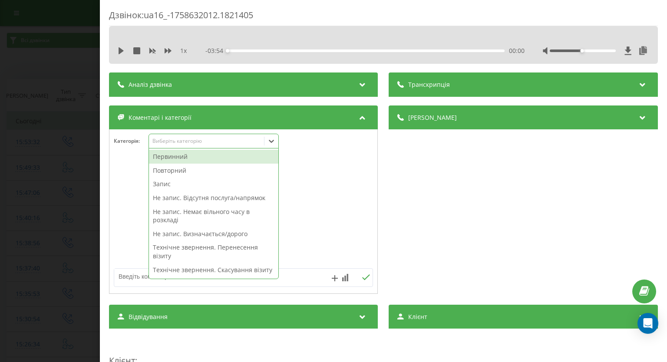
click at [233, 158] on div "Первинний" at bounding box center [213, 157] width 129 height 14
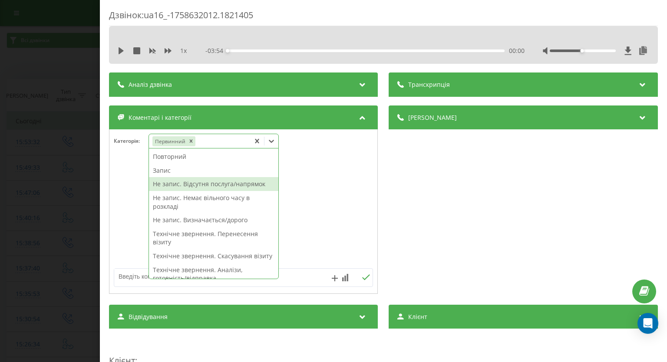
click at [191, 188] on div "Не запис. Відсутня послуга/напрямок" at bounding box center [213, 184] width 129 height 14
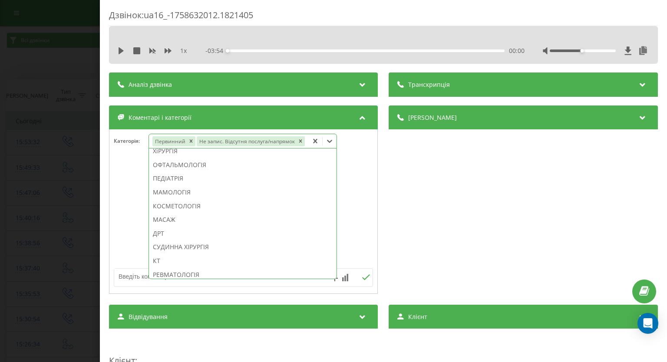
scroll to position [534, 0]
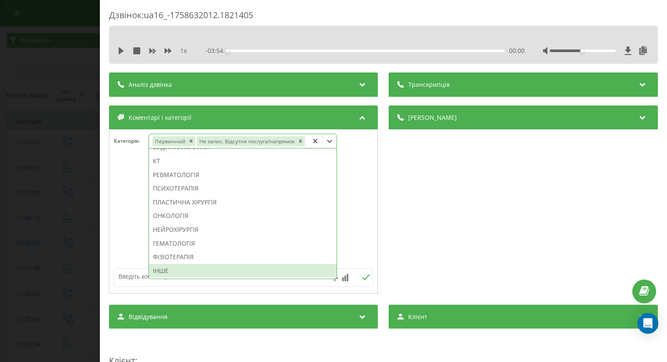
click at [185, 272] on div "ІНШЕ" at bounding box center [242, 271] width 187 height 14
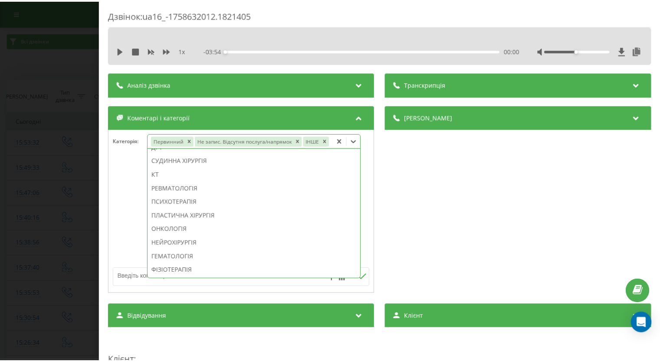
scroll to position [520, 0]
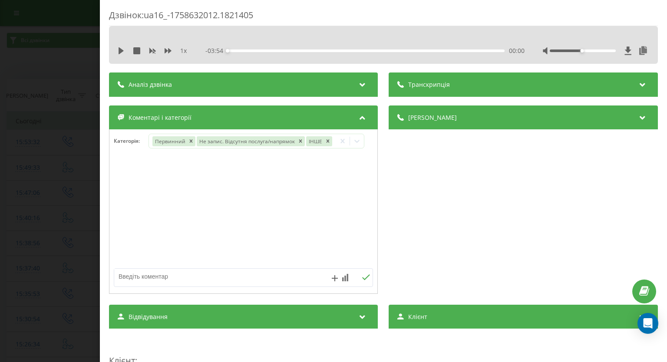
click at [436, 194] on div "Деталі дзвінка Загальне Дата дзвінка 2025-09-23 15:53:32 Тип дзвінка Вихідний С…" at bounding box center [523, 200] width 269 height 191
click at [255, 275] on textarea at bounding box center [217, 277] width 207 height 16
type textarea "дит.гастроентеролог"
click at [366, 275] on icon at bounding box center [366, 277] width 8 height 6
click at [0, 197] on div "Дзвінок : ua16_-1758632012.1821405 1 x - 03:54 00:00 00:00 Транскрипція Для AI-…" at bounding box center [333, 181] width 667 height 362
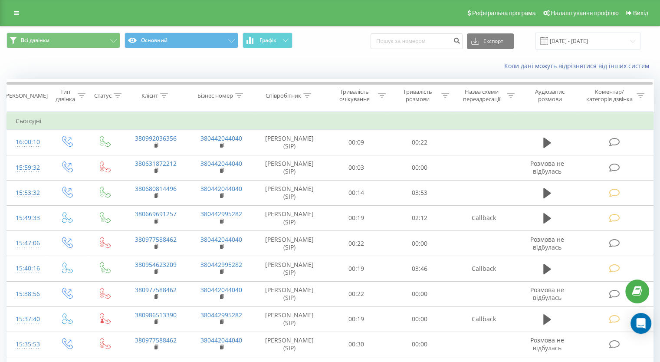
click at [617, 143] on icon at bounding box center [614, 142] width 11 height 9
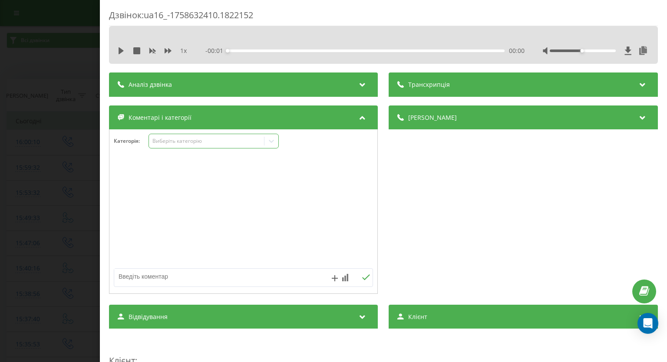
click at [276, 143] on icon at bounding box center [271, 141] width 9 height 9
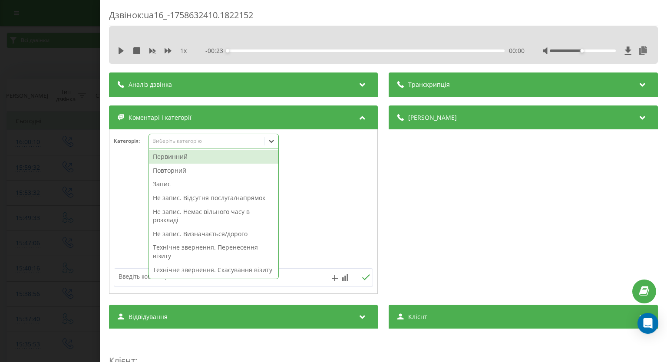
click at [231, 158] on div "Первинний" at bounding box center [213, 157] width 129 height 14
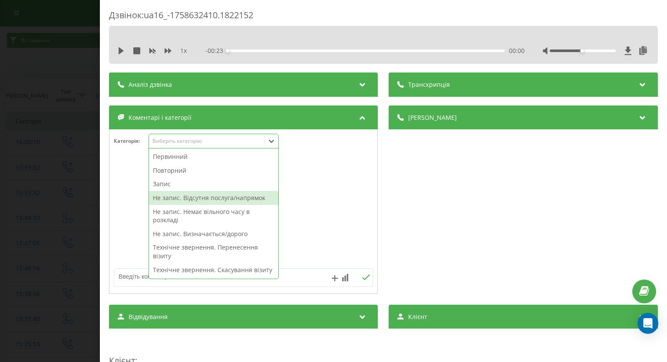
scroll to position [174, 0]
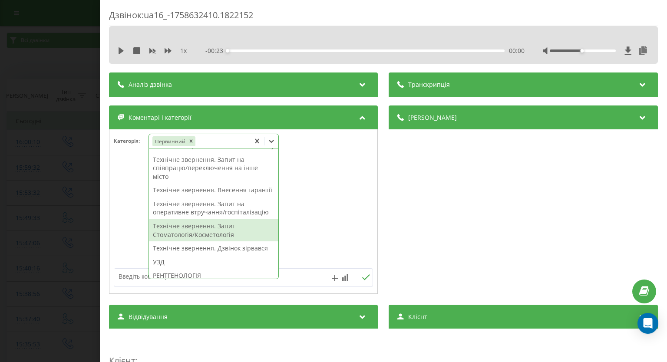
click at [226, 241] on div "Технічне звернення. Запит Стоматологія/Косметологія" at bounding box center [213, 230] width 129 height 22
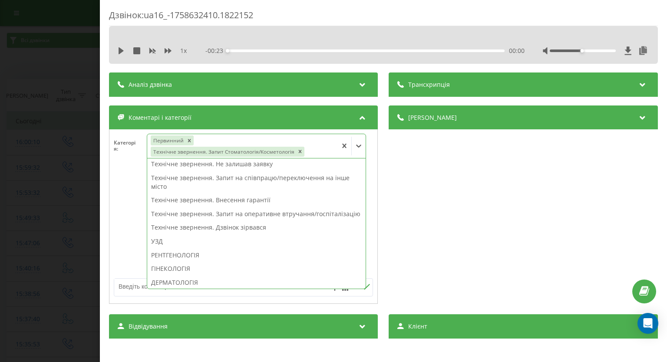
scroll to position [356, 0]
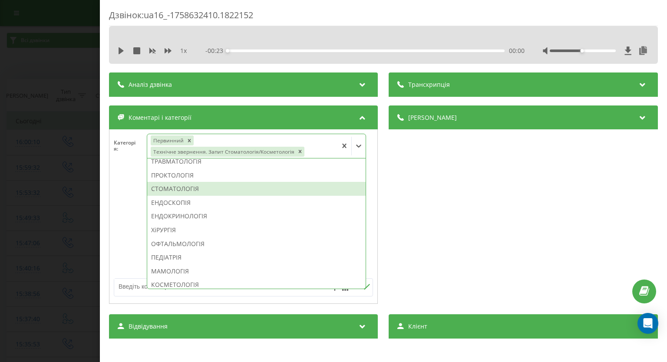
click at [213, 195] on div "СТОМАТОЛОГІЯ" at bounding box center [257, 189] width 218 height 14
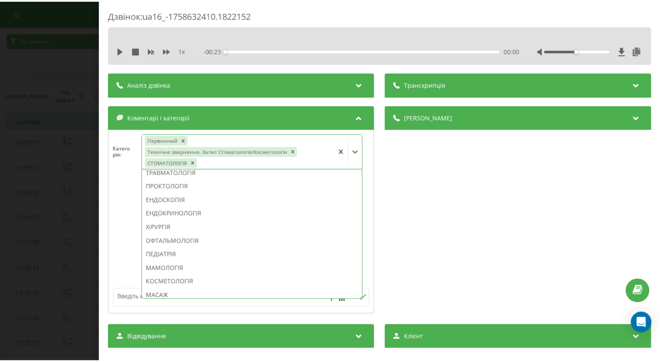
scroll to position [348, 0]
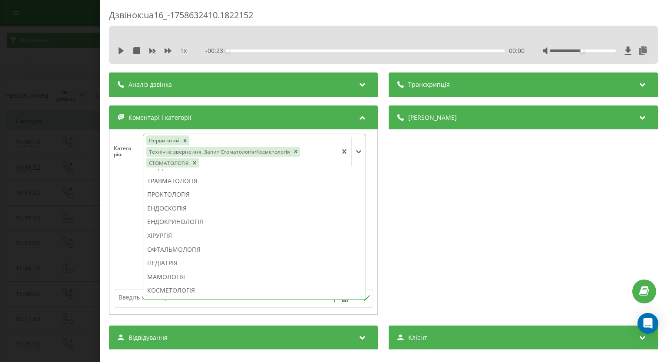
click at [0, 174] on div "Дзвінок : ua16_-1758632410.1822152 1 x - 00:23 00:00 00:00 Транскрипція Для AI-…" at bounding box center [333, 181] width 667 height 362
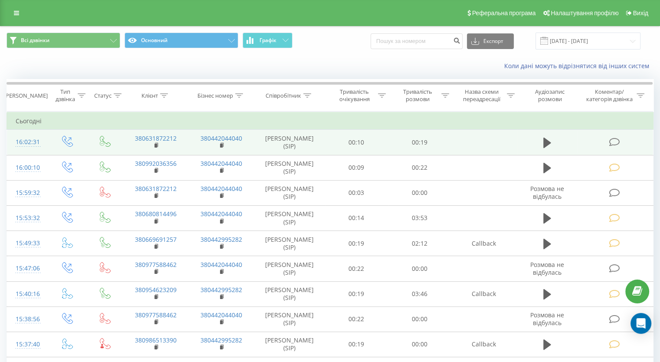
click at [615, 139] on icon at bounding box center [614, 142] width 11 height 9
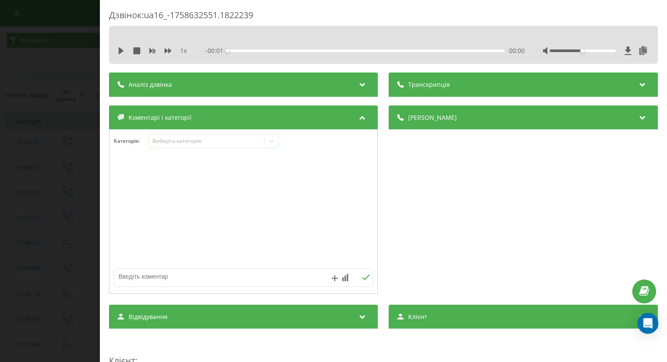
click at [272, 149] on div "Категорія : Виберіть категорію" at bounding box center [243, 147] width 268 height 26
click at [272, 141] on icon at bounding box center [271, 141] width 5 height 3
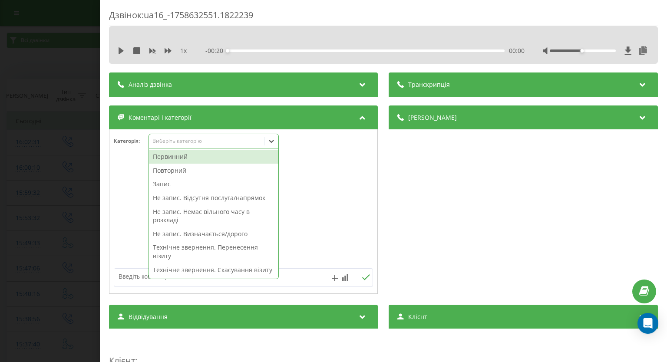
click at [245, 153] on div "Первинний" at bounding box center [213, 157] width 129 height 14
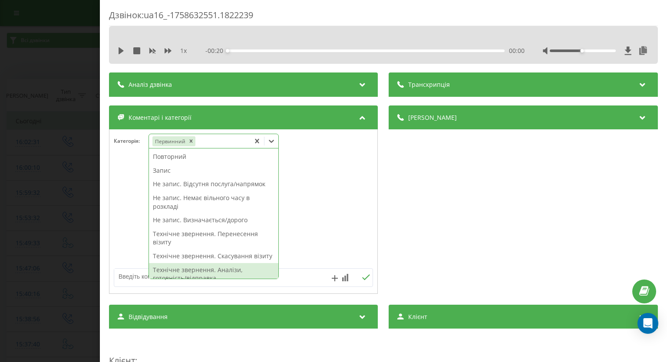
scroll to position [130, 0]
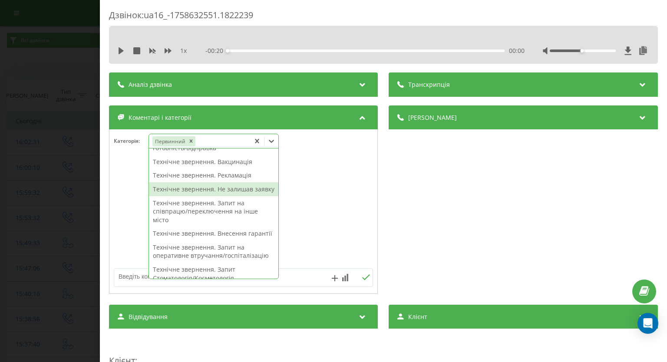
click at [239, 196] on div "Технічне звернення. Не залишав заявку" at bounding box center [213, 189] width 129 height 14
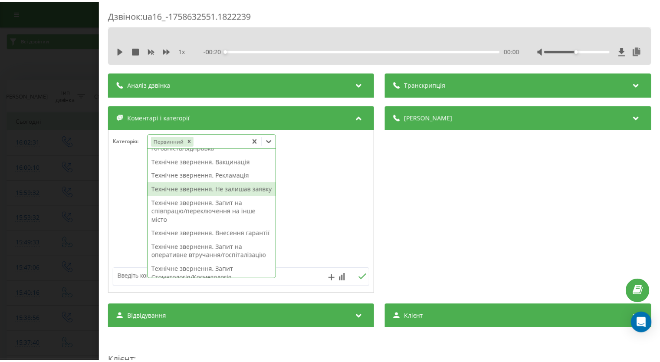
scroll to position [105, 0]
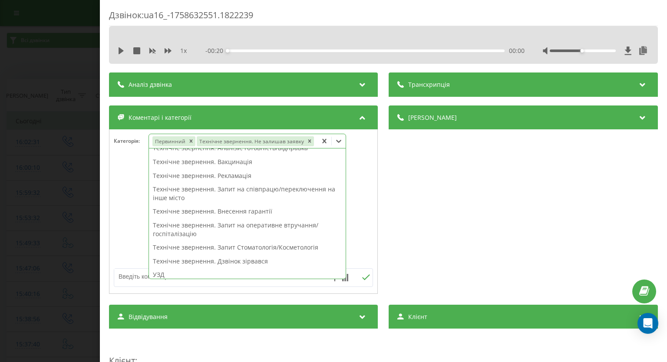
click at [64, 181] on div "Дзвінок : ua16_-1758632551.1822239 1 x - 00:20 00:00 00:00 Транскрипція Для AI-…" at bounding box center [333, 181] width 667 height 362
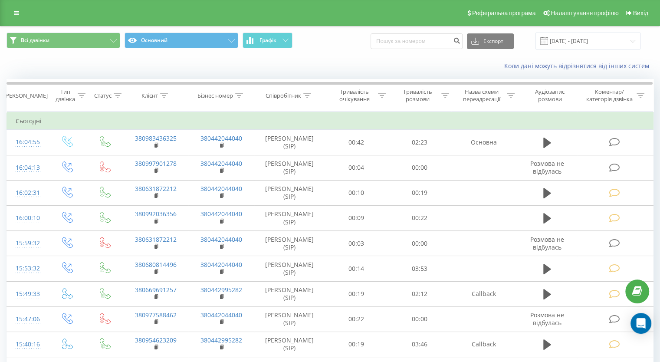
click at [613, 140] on icon at bounding box center [614, 142] width 11 height 9
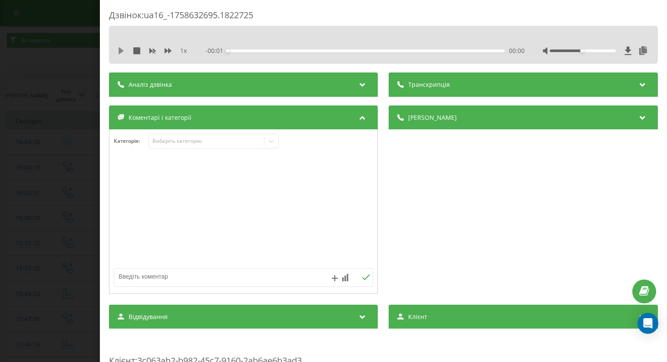
click at [120, 49] on icon at bounding box center [120, 50] width 5 height 7
click at [167, 51] on icon at bounding box center [167, 50] width 7 height 7
click at [272, 146] on div at bounding box center [271, 141] width 14 height 14
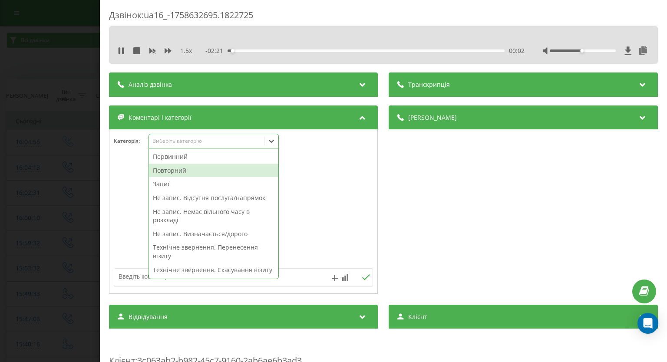
click at [227, 172] on div "Повторний" at bounding box center [213, 171] width 129 height 14
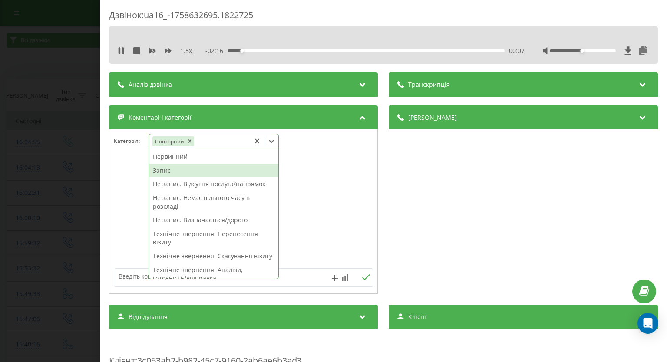
click at [163, 171] on div "Запис" at bounding box center [213, 171] width 129 height 14
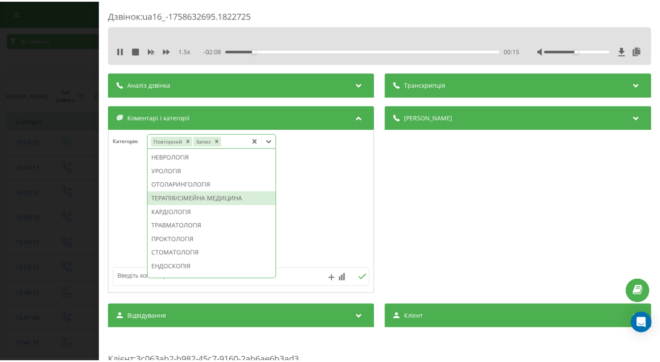
scroll to position [247, 0]
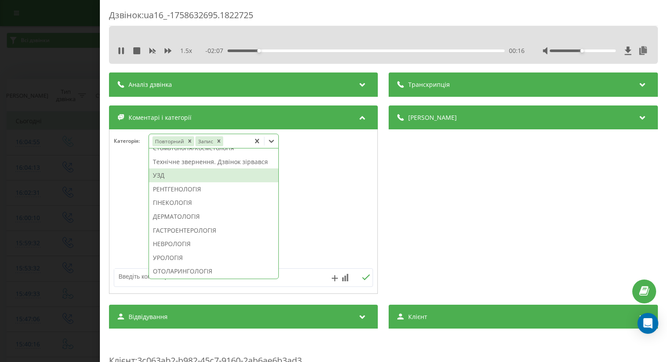
click at [194, 182] on div "УЗД" at bounding box center [213, 175] width 129 height 14
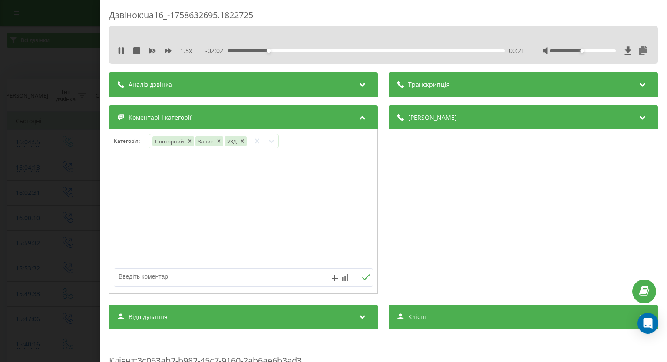
click at [26, 176] on div "Дзвінок : ua16_-1758632695.1822725 1.5 x - 02:02 00:21 00:21 Транскрипція Для A…" at bounding box center [333, 181] width 667 height 362
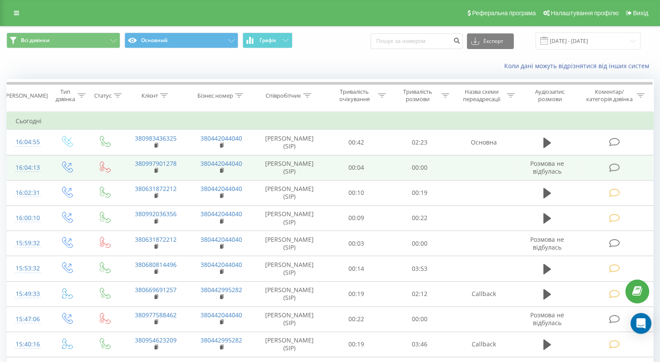
click at [613, 167] on icon at bounding box center [614, 167] width 11 height 9
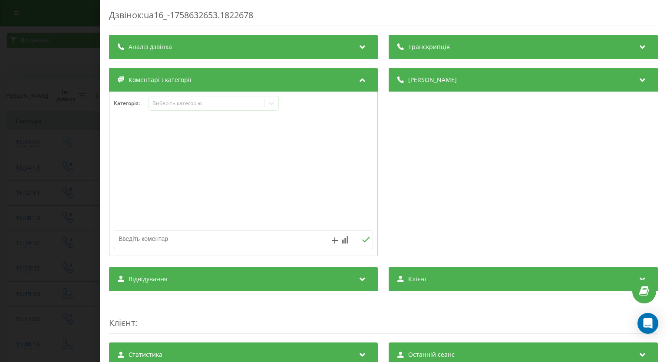
click at [37, 118] on div "Дзвінок : ua16_-1758632653.1822678 Транскрипція Для AI-аналізу майбутніх дзвінк…" at bounding box center [333, 181] width 667 height 362
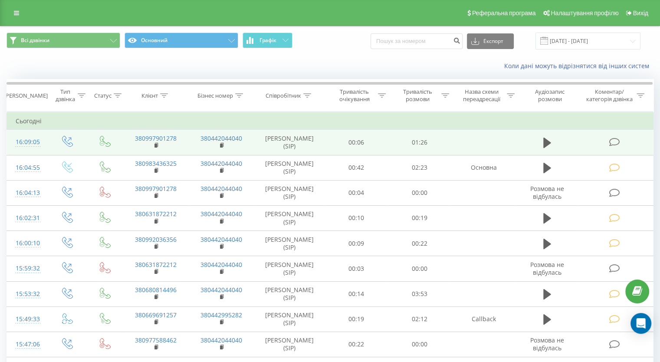
click at [616, 138] on icon at bounding box center [614, 142] width 11 height 9
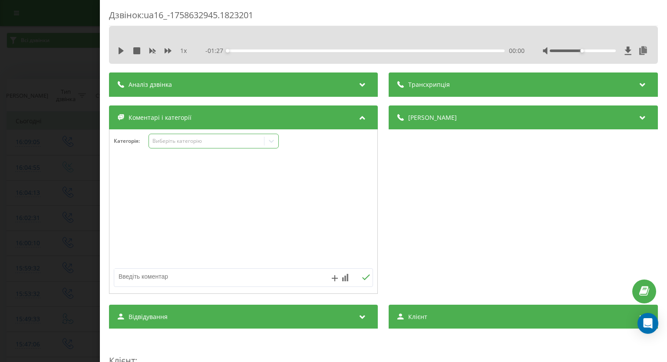
click at [272, 142] on icon at bounding box center [271, 141] width 5 height 3
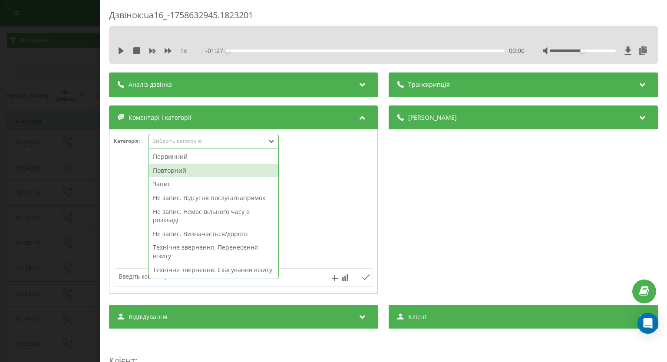
click at [216, 169] on div "Повторний" at bounding box center [213, 171] width 129 height 14
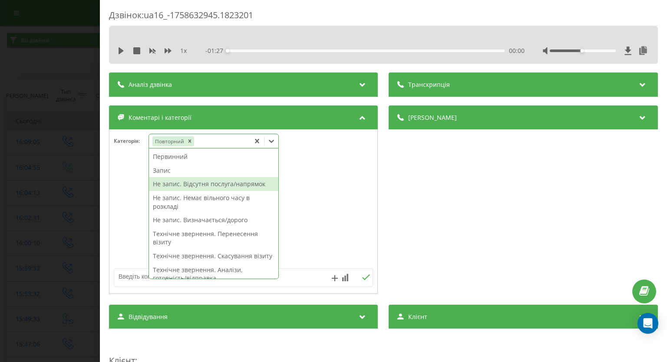
click at [227, 181] on div "Не запис. Відсутня послуга/напрямок" at bounding box center [213, 184] width 129 height 14
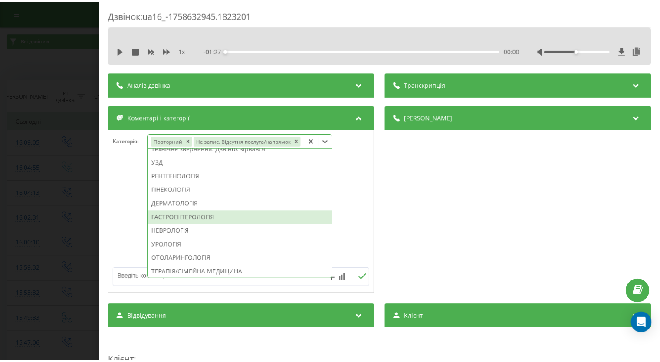
scroll to position [260, 0]
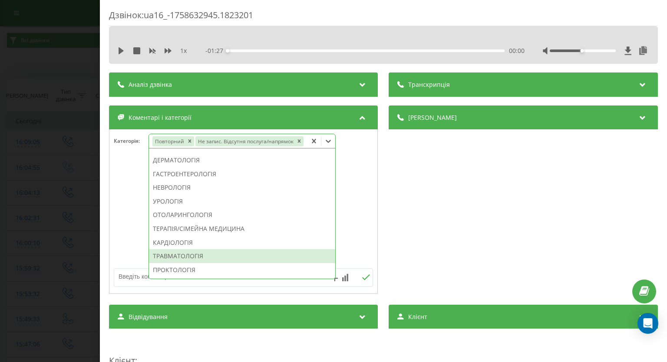
click at [213, 254] on div "ТРАВМАТОЛОГІЯ" at bounding box center [242, 256] width 186 height 14
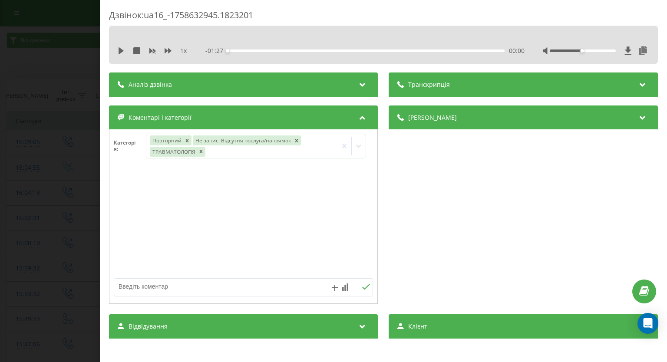
click at [118, 191] on div at bounding box center [243, 222] width 268 height 104
click at [156, 293] on textarea at bounding box center [217, 287] width 207 height 16
click at [160, 288] on textarea at bounding box center [217, 287] width 207 height 16
type textarea "Маланюка"
click at [365, 285] on icon at bounding box center [366, 287] width 8 height 6
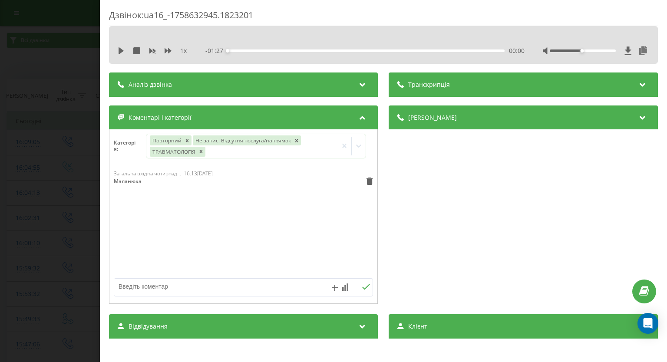
click at [48, 176] on div "Дзвінок : ua16_-1758632945.1823201 1 x - 01:27 00:00 00:00 Транскрипція Для AI-…" at bounding box center [333, 181] width 667 height 362
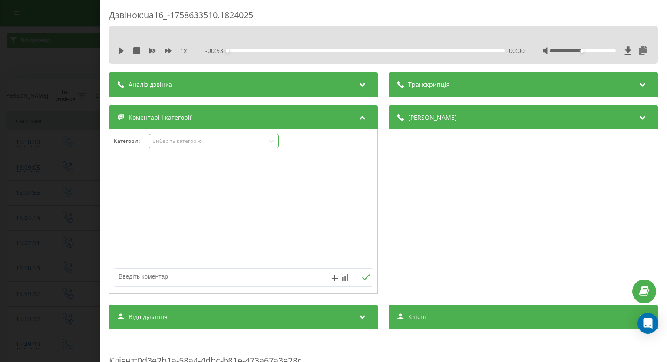
click at [275, 143] on icon at bounding box center [271, 141] width 9 height 9
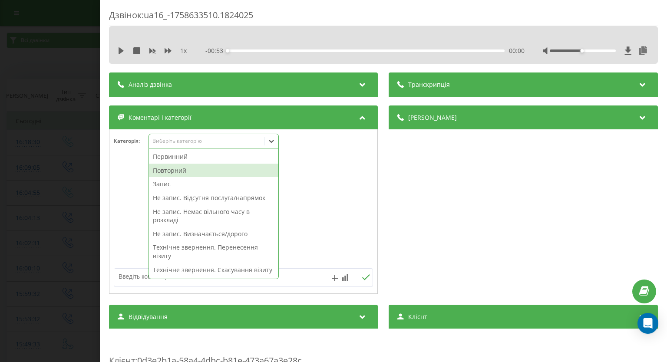
click at [236, 168] on div "Повторний" at bounding box center [213, 171] width 129 height 14
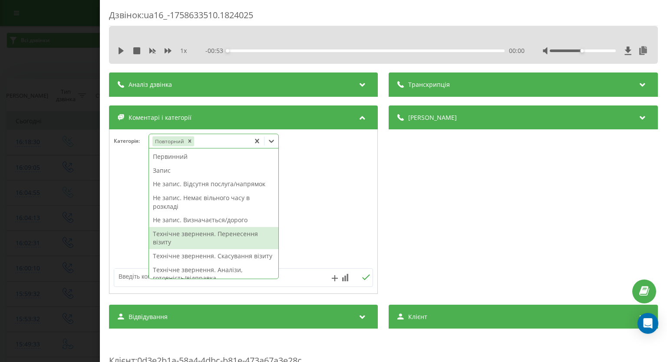
scroll to position [87, 0]
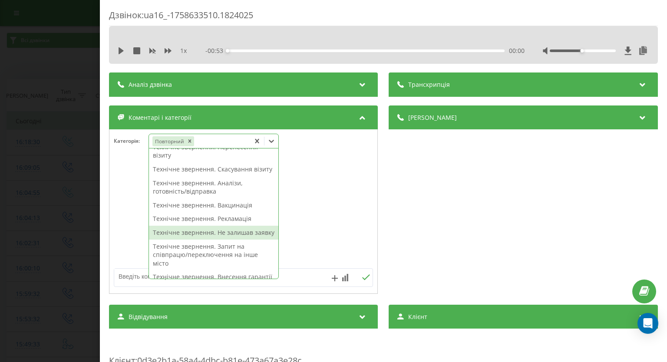
click at [191, 240] on div "Технічне звернення. Не залишав заявку" at bounding box center [213, 233] width 129 height 14
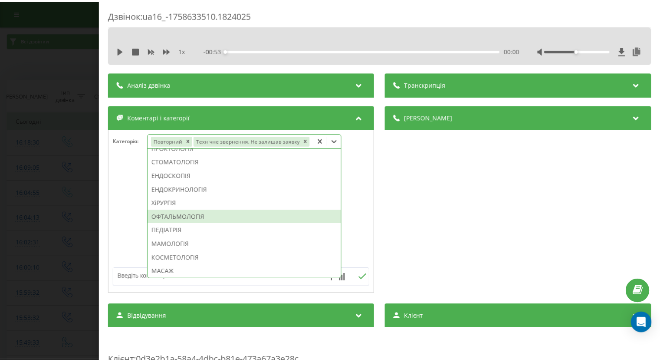
scroll to position [469, 0]
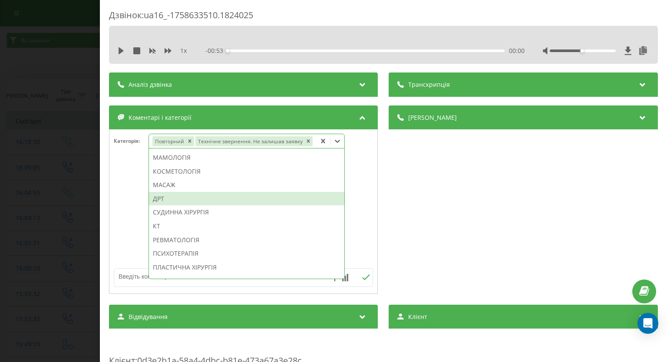
click at [207, 203] on div "ДРТ" at bounding box center [246, 199] width 195 height 14
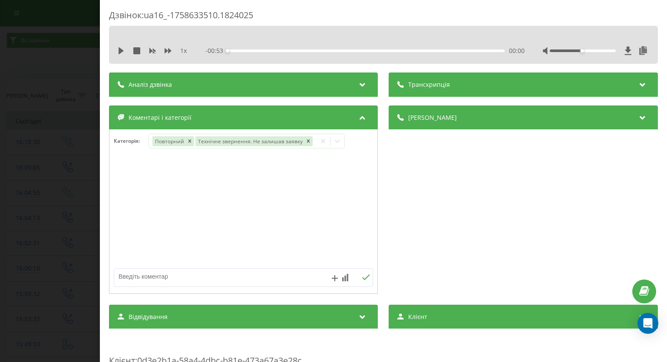
click at [356, 207] on div at bounding box center [243, 212] width 268 height 104
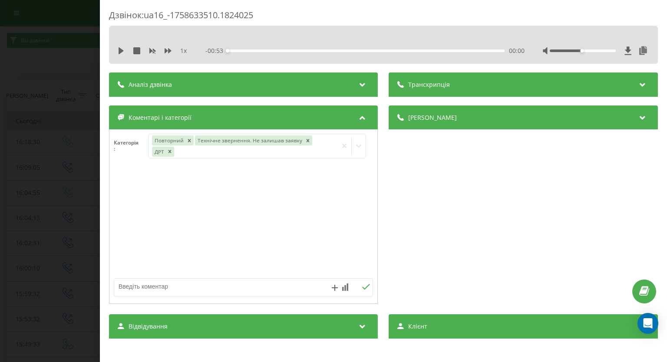
click at [247, 287] on textarea at bounding box center [217, 287] width 207 height 16
type textarea "п"
type textarea "уточнення по візиту"
click at [362, 287] on icon at bounding box center [366, 287] width 8 height 6
click at [39, 155] on div "Дзвінок : ua16_-1758633510.1824025 1 x - 00:53 00:00 00:00 Транскрипція Для AI-…" at bounding box center [333, 181] width 667 height 362
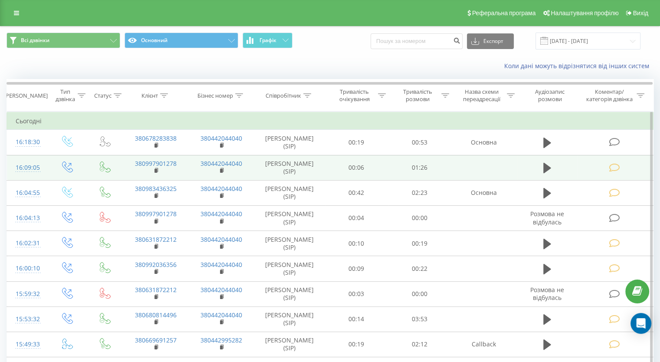
click at [155, 145] on rect at bounding box center [156, 146] width 3 height 4
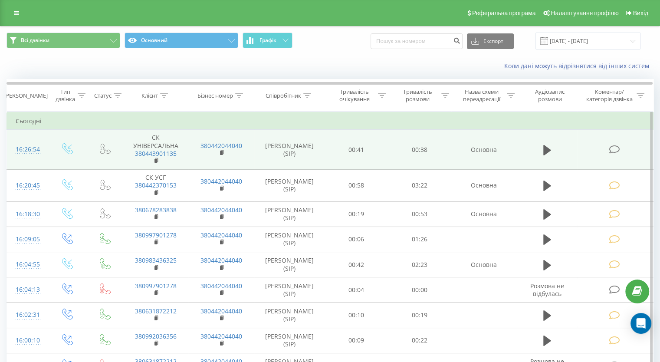
click at [611, 148] on icon at bounding box center [614, 149] width 11 height 9
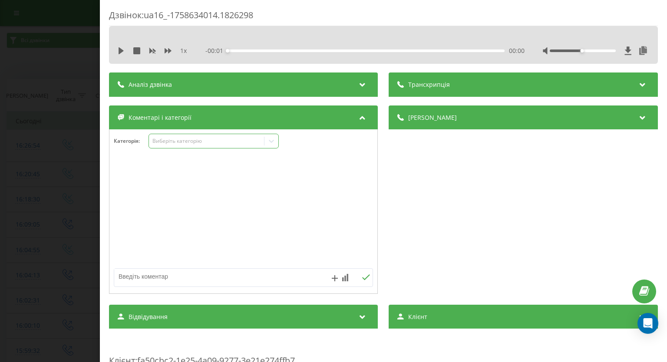
click at [272, 144] on icon at bounding box center [271, 141] width 9 height 9
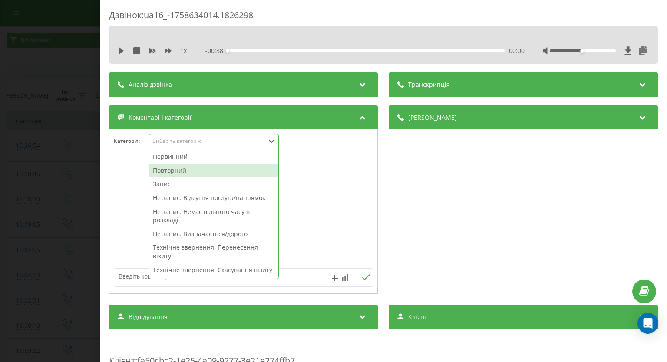
click at [230, 174] on div "Повторний" at bounding box center [213, 171] width 129 height 14
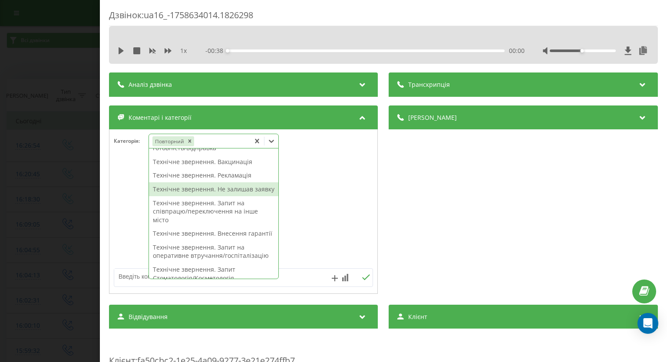
scroll to position [217, 0]
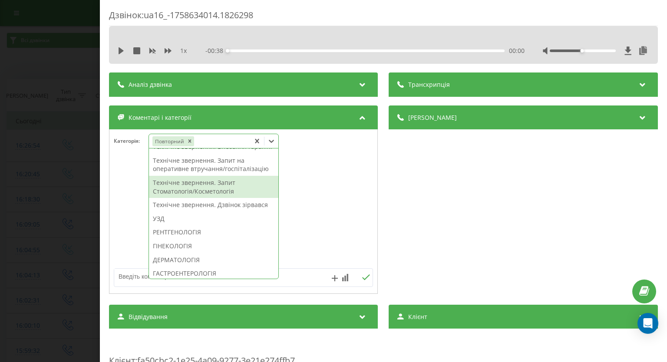
click at [225, 198] on div "Технічне звернення. Запит Стоматологія/Косметологія" at bounding box center [213, 187] width 129 height 22
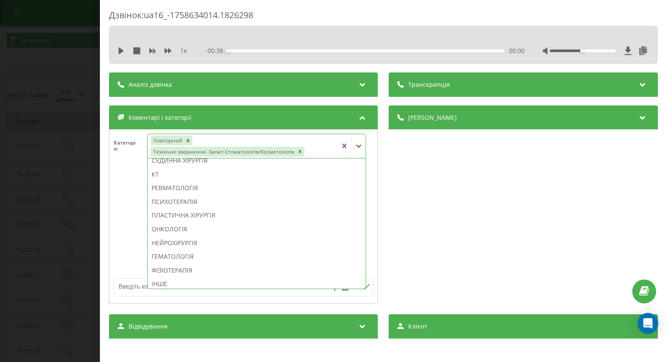
scroll to position [534, 0]
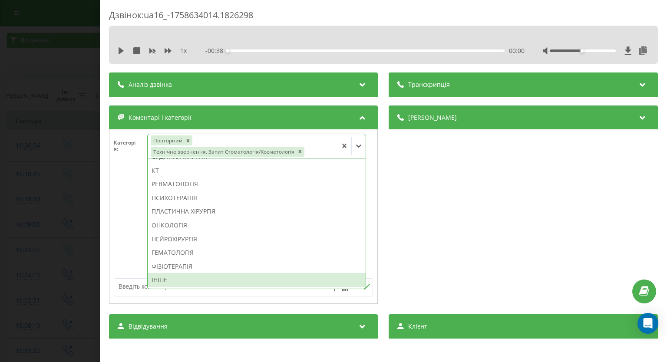
click at [267, 283] on div "ІНШЕ" at bounding box center [257, 280] width 218 height 14
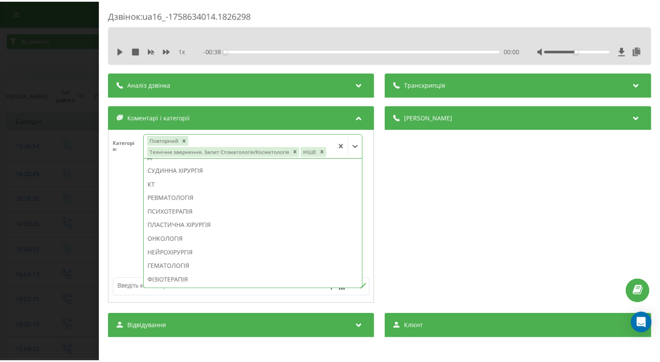
scroll to position [520, 0]
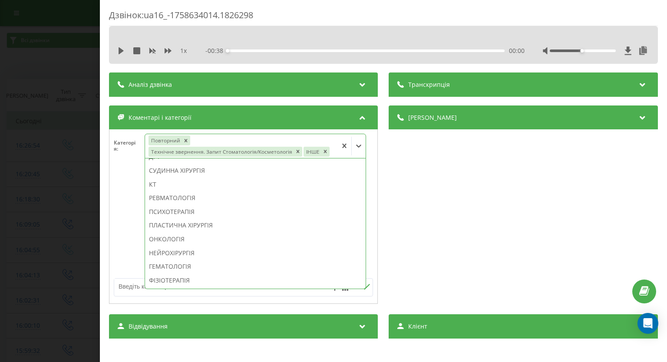
click at [131, 212] on div at bounding box center [243, 222] width 268 height 104
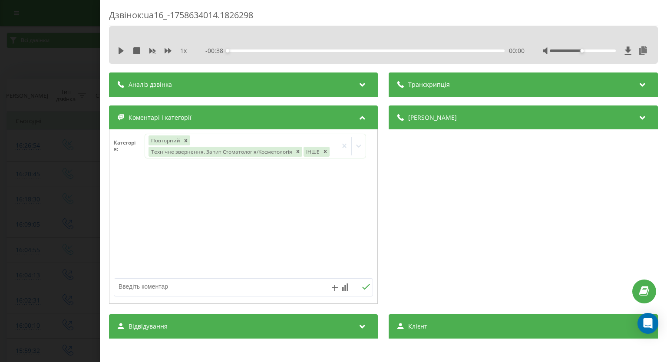
click at [161, 289] on textarea at bounding box center [217, 287] width 207 height 16
type textarea "ЩЛХ"
click at [359, 286] on button at bounding box center [365, 286] width 13 height 7
click at [43, 148] on div "Дзвінок : ua16_-1758634014.1826298 1 x - 00:38 00:00 00:00 Транскрипція Для AI-…" at bounding box center [333, 181] width 667 height 362
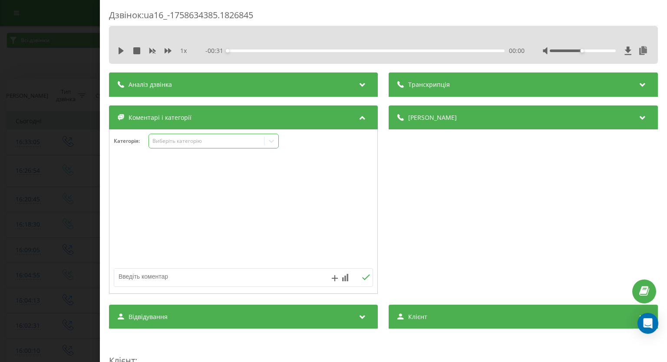
click at [272, 141] on icon at bounding box center [271, 141] width 9 height 9
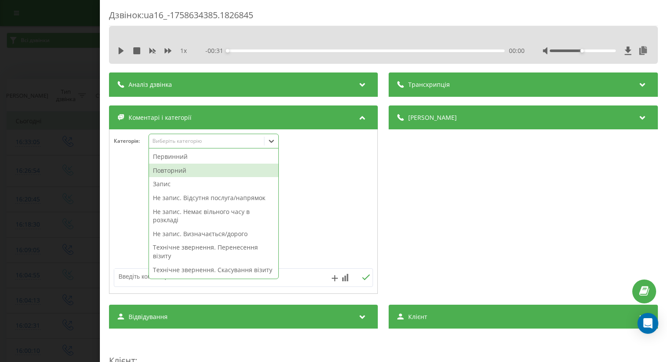
click at [233, 167] on div "Повторний" at bounding box center [213, 171] width 129 height 14
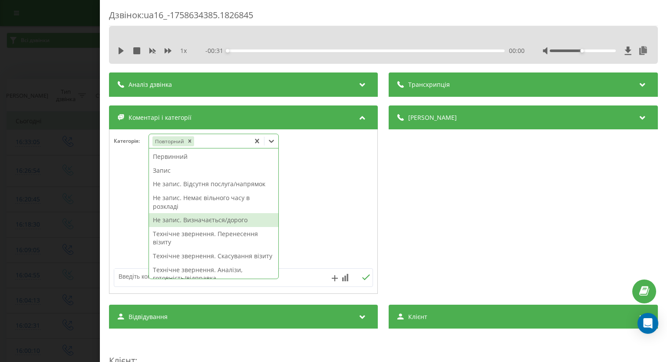
scroll to position [174, 0]
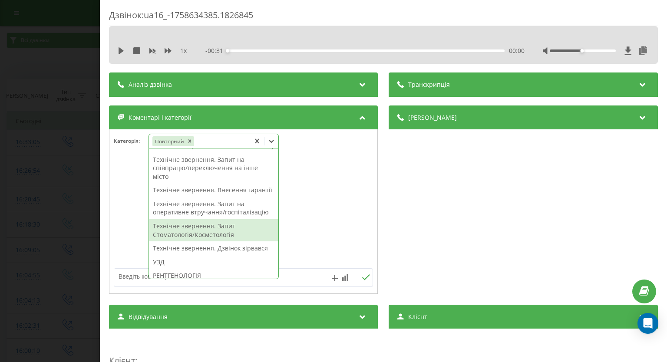
click at [208, 241] on div "Технічне звернення. Запит Стоматологія/Косметологія" at bounding box center [213, 230] width 129 height 22
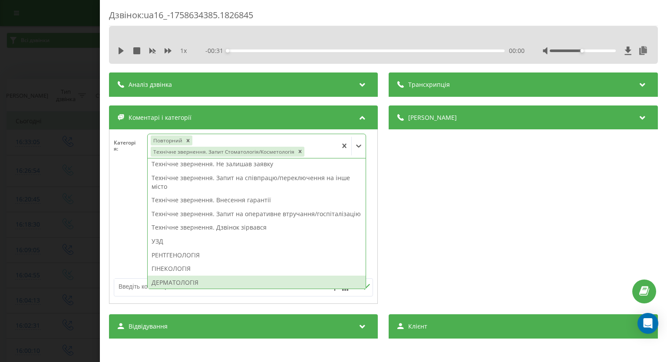
scroll to position [313, 0]
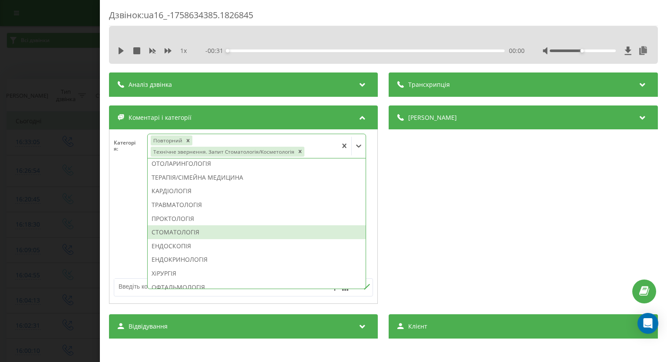
click at [229, 239] on div "СТОМАТОЛОГІЯ" at bounding box center [257, 232] width 218 height 14
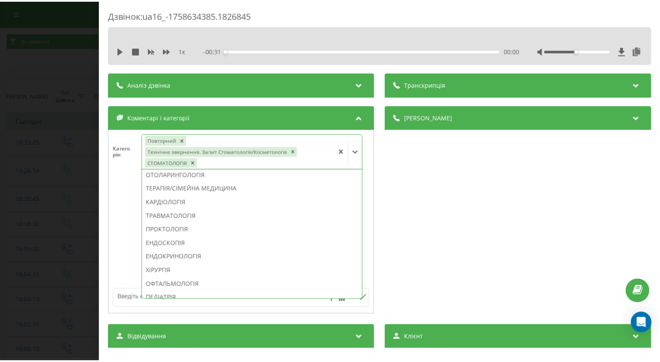
scroll to position [304, 0]
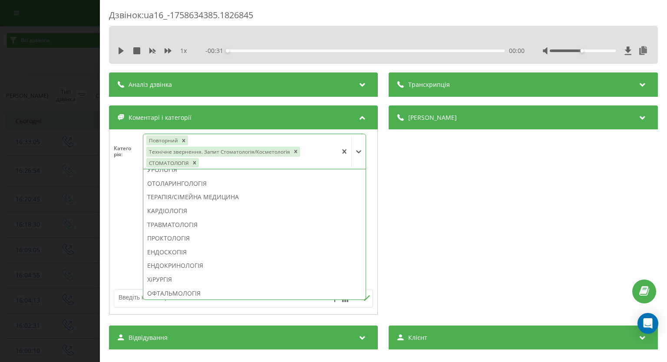
click at [55, 193] on div "Дзвінок : ua16_-1758634385.1826845 1 x - 00:31 00:00 00:00 Транскрипція Для AI-…" at bounding box center [333, 181] width 667 height 362
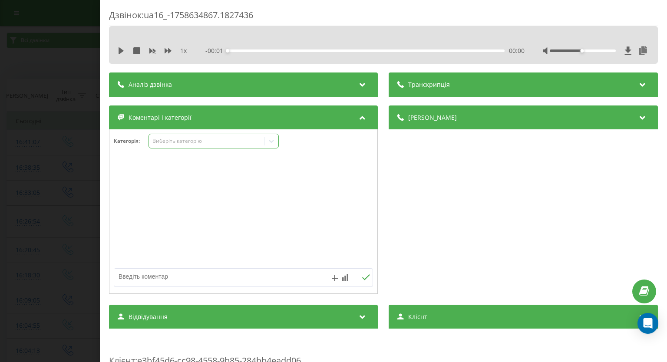
click at [270, 138] on icon at bounding box center [271, 141] width 9 height 9
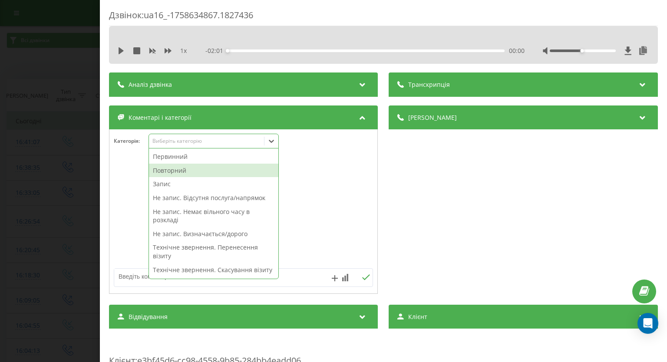
click at [207, 171] on div "Повторний" at bounding box center [213, 171] width 129 height 14
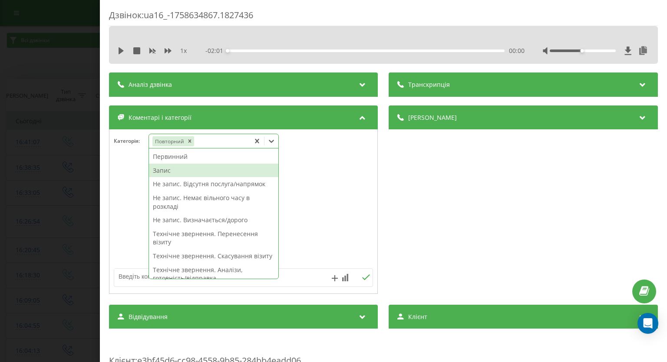
click at [185, 172] on div "Запис" at bounding box center [213, 171] width 129 height 14
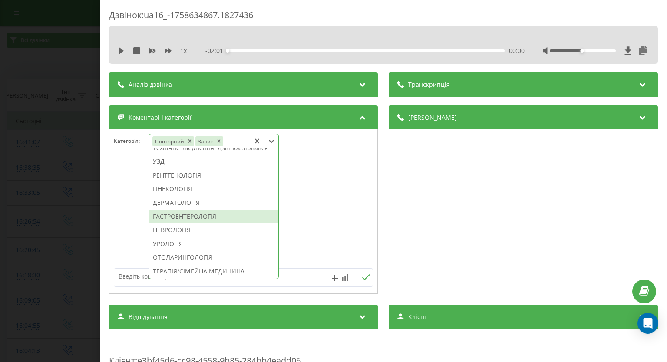
scroll to position [347, 0]
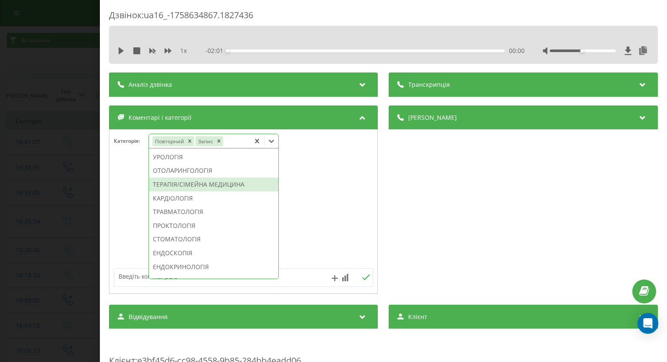
click at [216, 191] on div "ТЕРАПІЯ/СІМЕЙНА МЕДИЦИНА" at bounding box center [213, 185] width 129 height 14
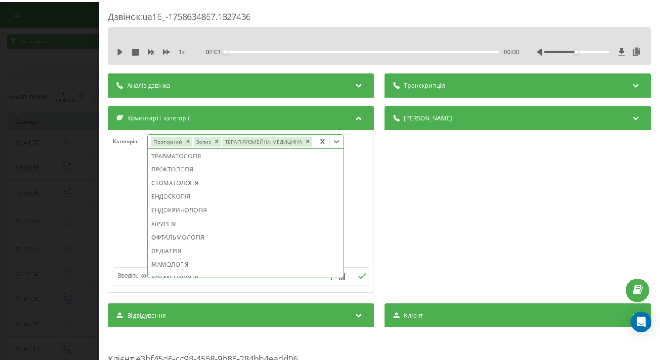
scroll to position [279, 0]
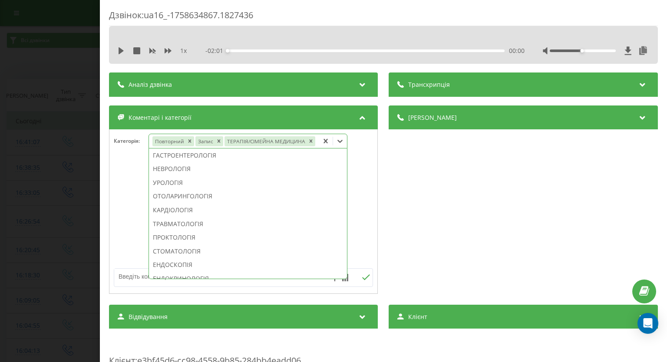
click at [18, 165] on div "Дзвінок : ua16_-1758634867.1827436 1 x - 02:01 00:00 00:00 Транскрипція Для AI-…" at bounding box center [333, 181] width 667 height 362
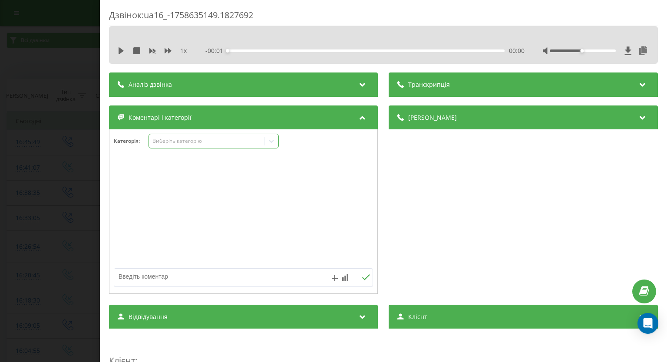
click at [266, 145] on div at bounding box center [271, 141] width 14 height 14
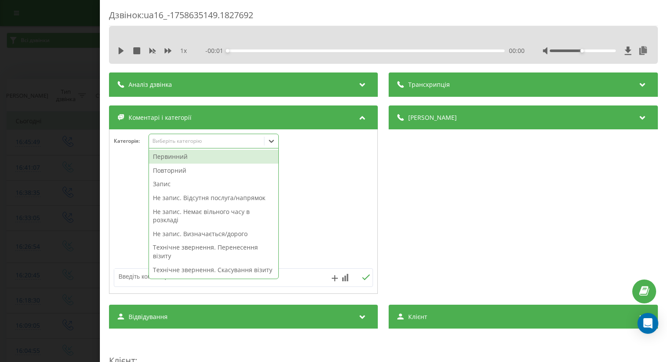
click at [204, 155] on div "Первинний" at bounding box center [213, 157] width 129 height 14
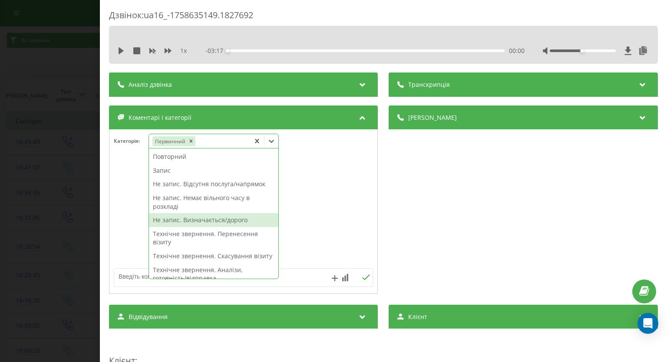
click at [182, 220] on div "Не запис. Визначається/дорого" at bounding box center [213, 220] width 129 height 14
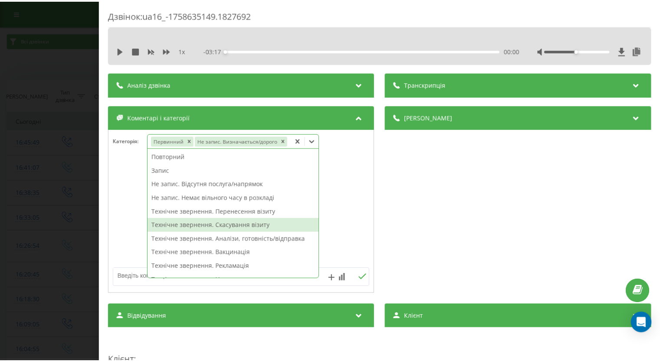
scroll to position [217, 0]
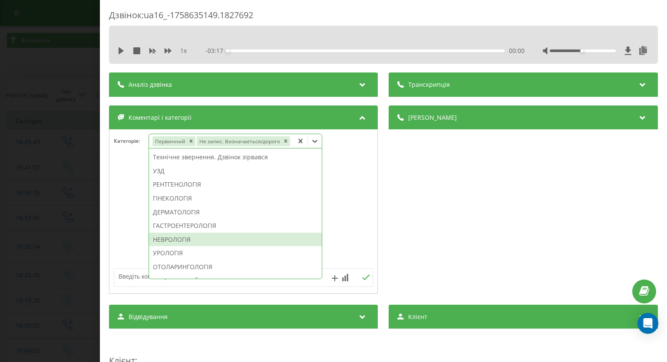
click at [207, 236] on div "НЕВРОЛОГІЯ" at bounding box center [235, 240] width 173 height 14
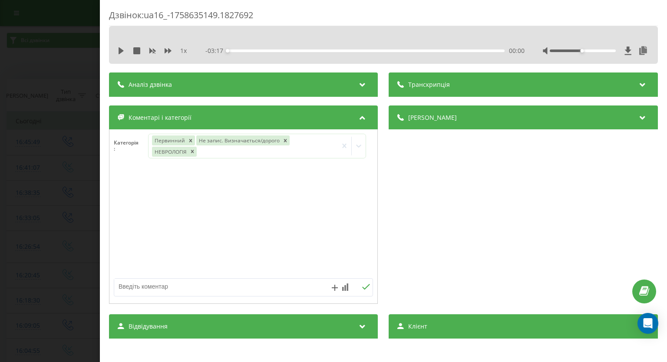
click at [3, 164] on div "Дзвінок : ua16_-1758635149.1827692 1 x - 03:17 00:00 00:00 Транскрипція Для AI-…" at bounding box center [333, 181] width 667 height 362
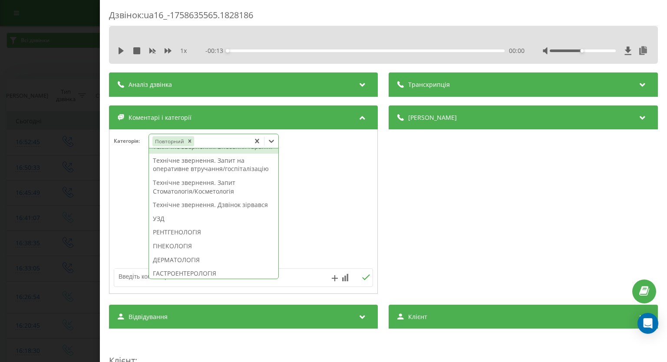
scroll to position [174, 0]
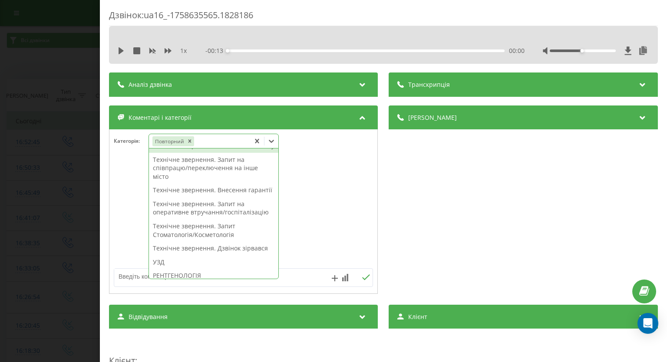
click at [211, 153] on div "Технічне звернення. Не залишав заявку" at bounding box center [213, 146] width 129 height 14
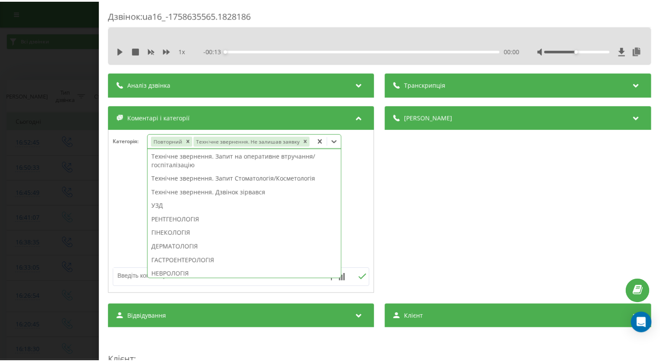
scroll to position [117, 0]
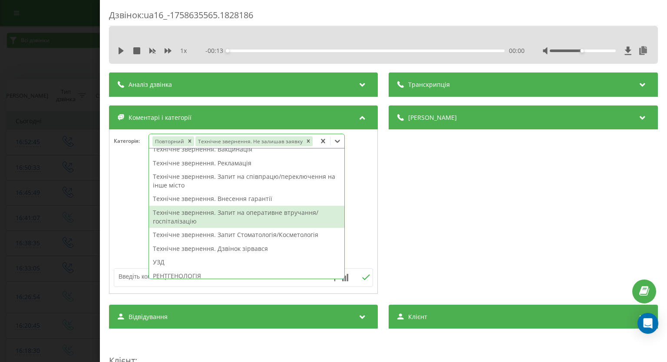
click at [358, 199] on div at bounding box center [243, 212] width 268 height 104
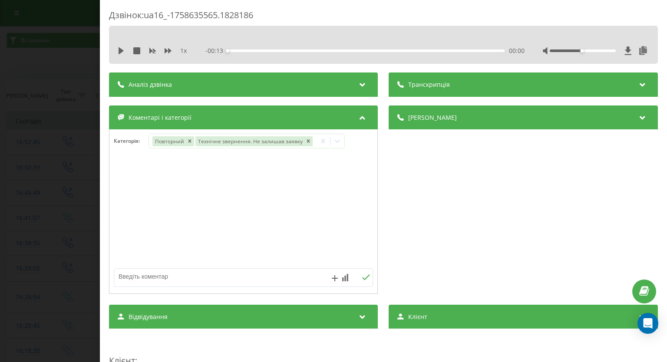
click at [222, 273] on textarea at bounding box center [217, 277] width 207 height 16
paste textarea "вже телефонували"
type textarea "вже телефонували ([PERSON_NAME])"
click at [365, 278] on icon at bounding box center [366, 277] width 8 height 6
click at [3, 203] on div "Дзвінок : ua16_-1758635565.1828186 1 x - 00:13 00:00 00:00 Транскрипція Для AI-…" at bounding box center [333, 181] width 667 height 362
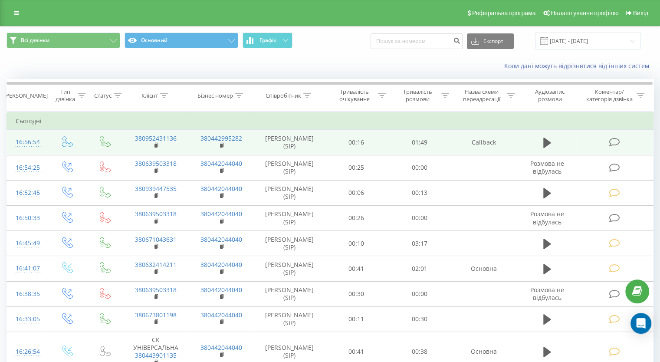
click at [612, 141] on icon at bounding box center [614, 142] width 11 height 9
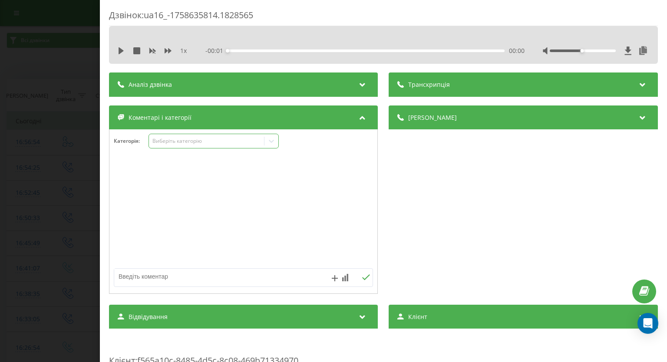
click at [271, 141] on icon at bounding box center [271, 141] width 5 height 3
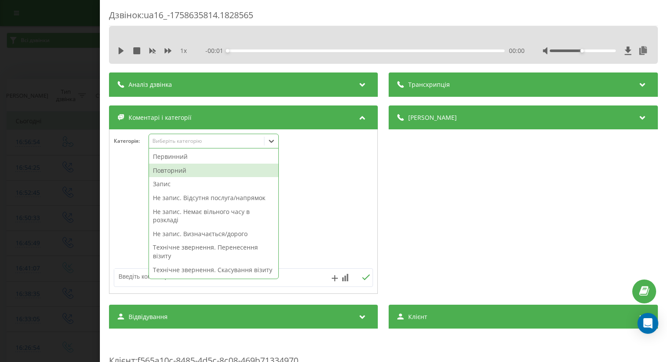
click at [191, 171] on div "Повторний" at bounding box center [213, 171] width 129 height 14
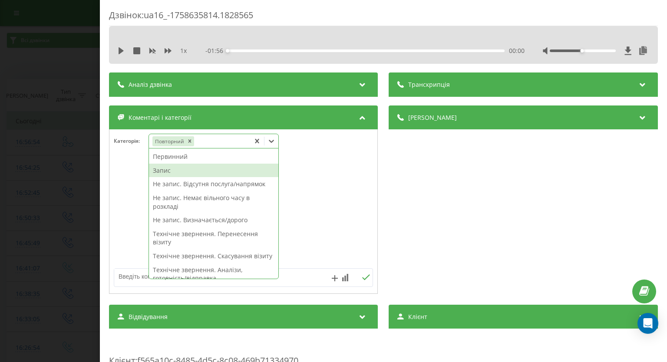
click at [173, 171] on div "Запис" at bounding box center [213, 171] width 129 height 14
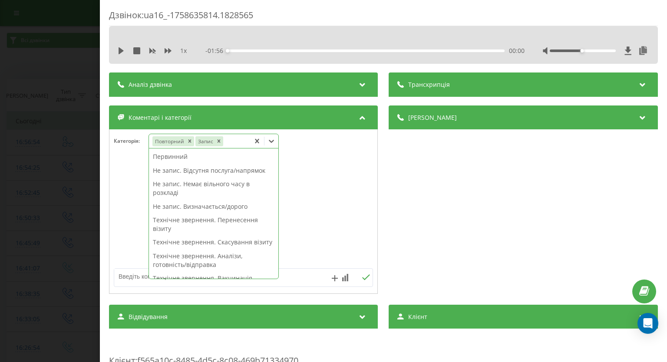
scroll to position [217, 0]
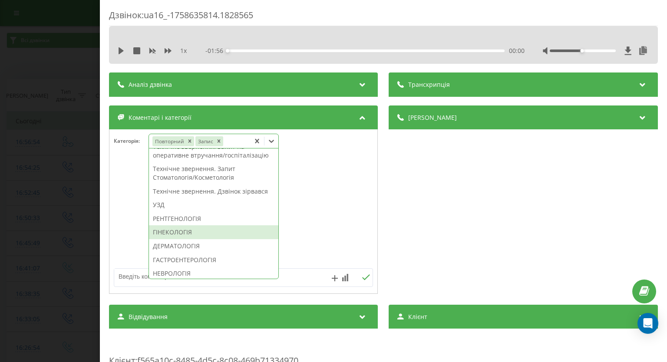
click at [222, 239] on div "ГІНЕКОЛОГІЯ" at bounding box center [213, 232] width 129 height 14
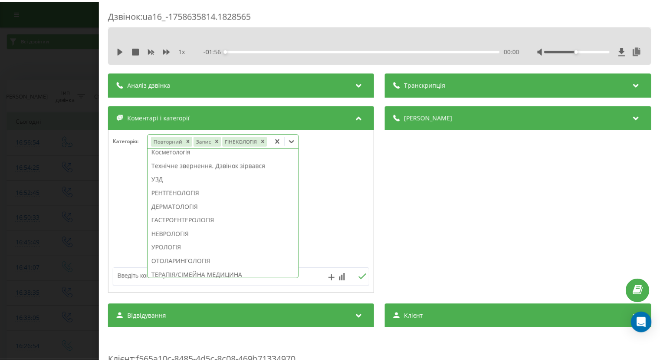
scroll to position [174, 0]
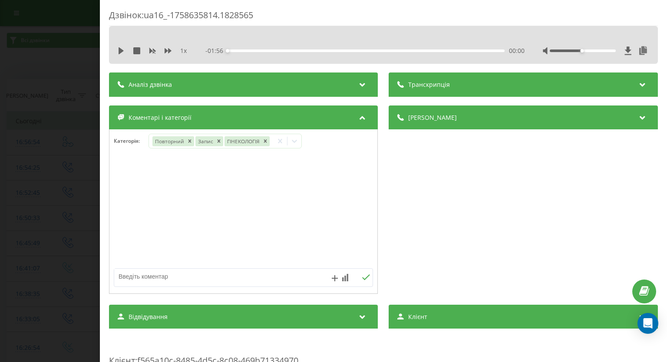
click at [27, 185] on div "Дзвінок : ua16_-1758635814.1828565 1 x - 01:56 00:00 00:00 Транскрипція Для AI-…" at bounding box center [333, 181] width 667 height 362
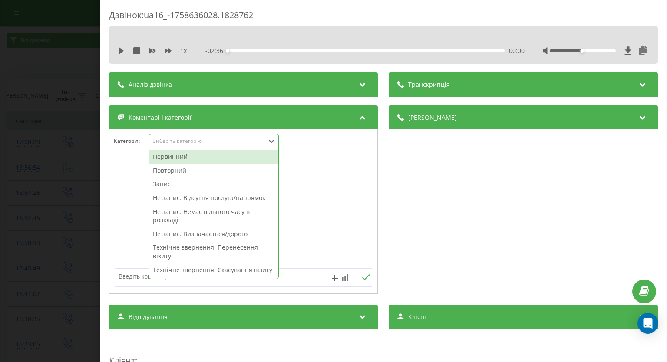
click at [228, 158] on div "Первинний" at bounding box center [213, 157] width 129 height 14
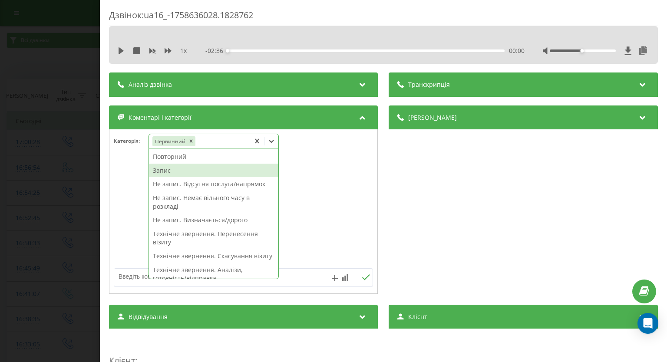
click at [187, 173] on div "Запис" at bounding box center [213, 171] width 129 height 14
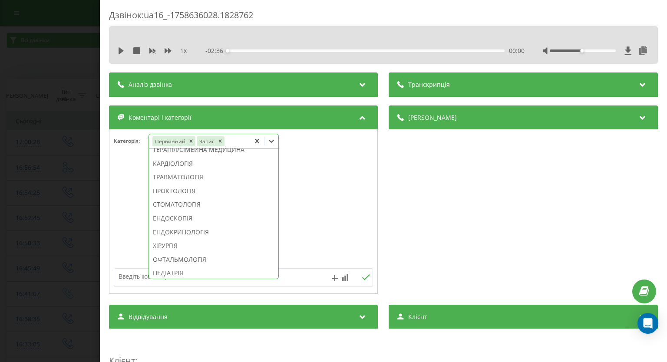
scroll to position [399, 0]
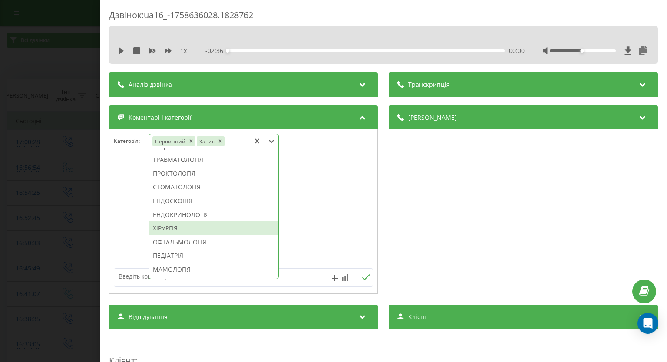
click at [214, 235] on div "ХіРУРГІЯ" at bounding box center [213, 228] width 129 height 14
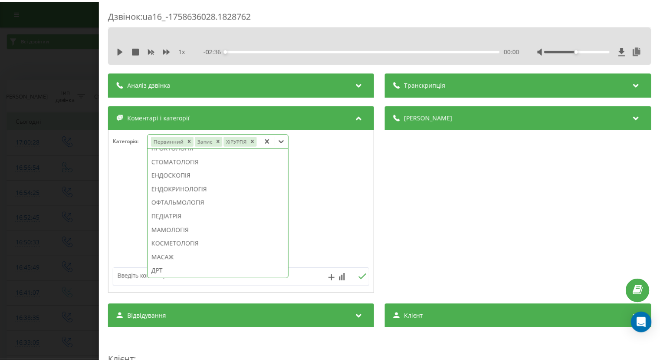
scroll to position [348, 0]
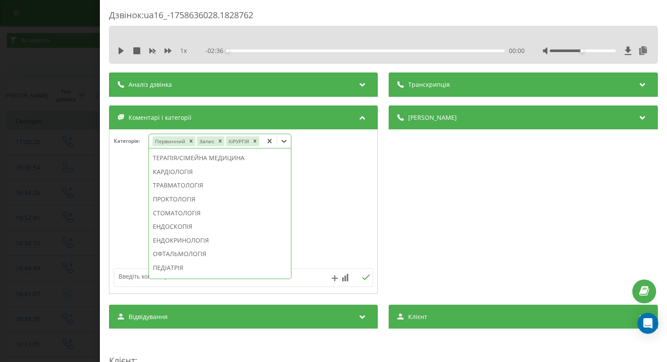
click at [5, 191] on div "Дзвінок : ua16_-1758636028.1828762 1 x - 02:36 00:00 00:00 Транскрипція Для AI-…" at bounding box center [333, 181] width 667 height 362
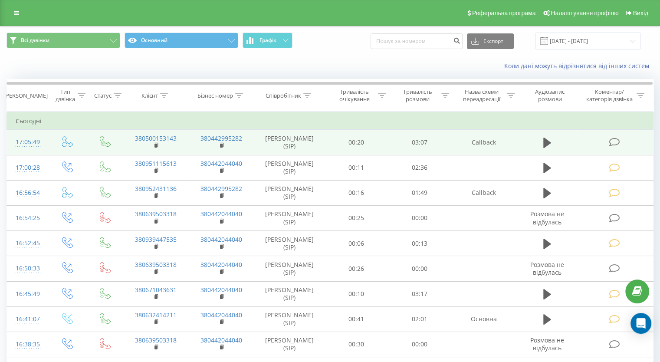
click at [615, 138] on icon at bounding box center [614, 142] width 11 height 9
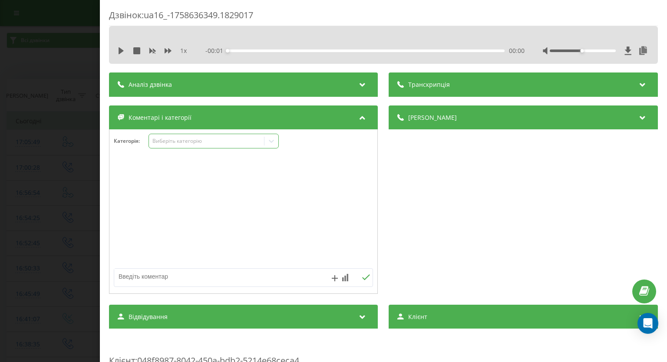
click at [271, 139] on icon at bounding box center [271, 141] width 9 height 9
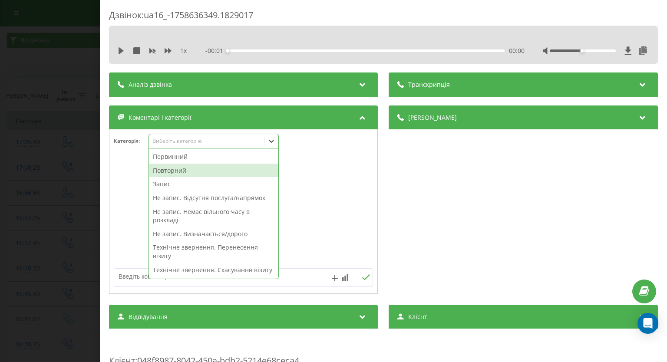
click at [194, 169] on div "Повторний" at bounding box center [213, 171] width 129 height 14
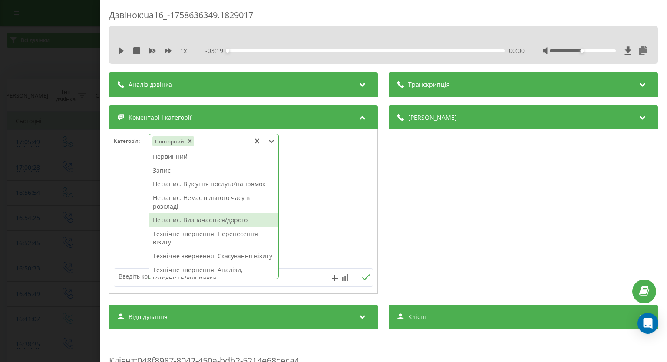
click at [189, 223] on div "Не запис. Визначається/дорого" at bounding box center [213, 220] width 129 height 14
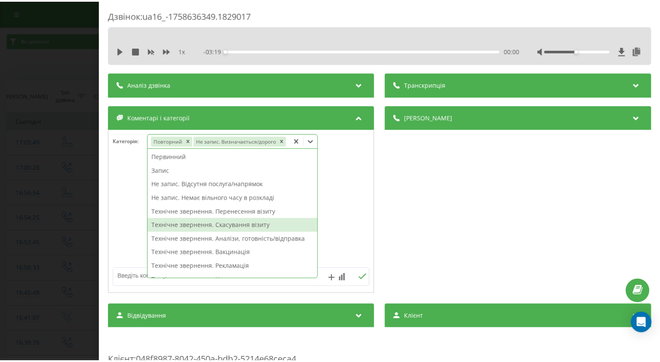
scroll to position [217, 0]
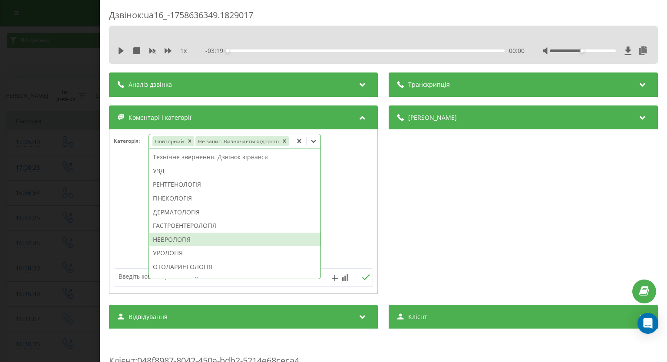
click at [194, 238] on div "НЕВРОЛОГІЯ" at bounding box center [234, 240] width 171 height 14
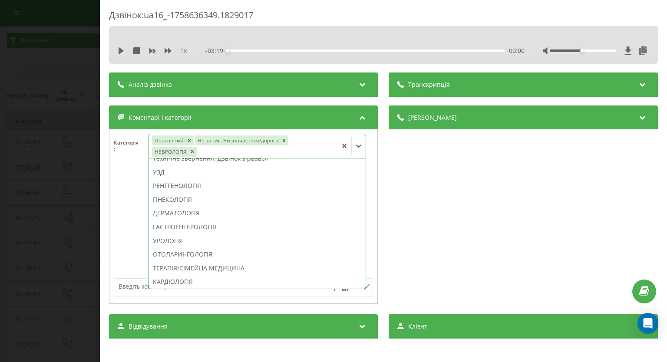
click at [37, 198] on div "Дзвінок : ua16_-1758636349.1829017 1 x - 03:19 00:00 00:00 Транскрипція Для AI-…" at bounding box center [333, 181] width 667 height 362
